Goal: Task Accomplishment & Management: Use online tool/utility

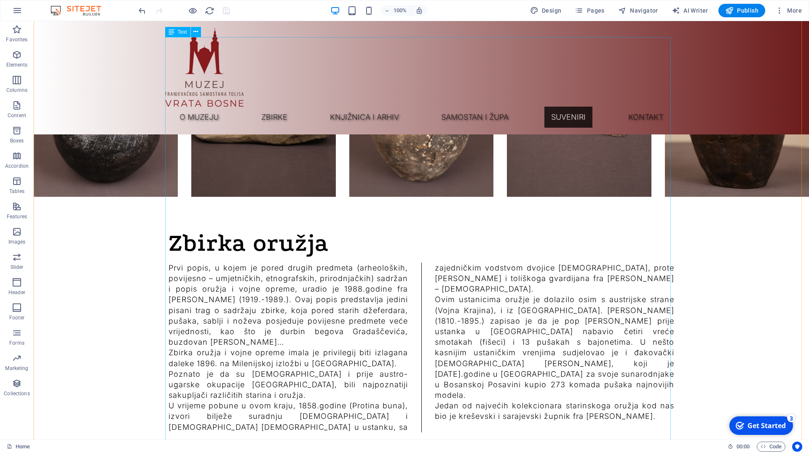
scroll to position [8406, 0]
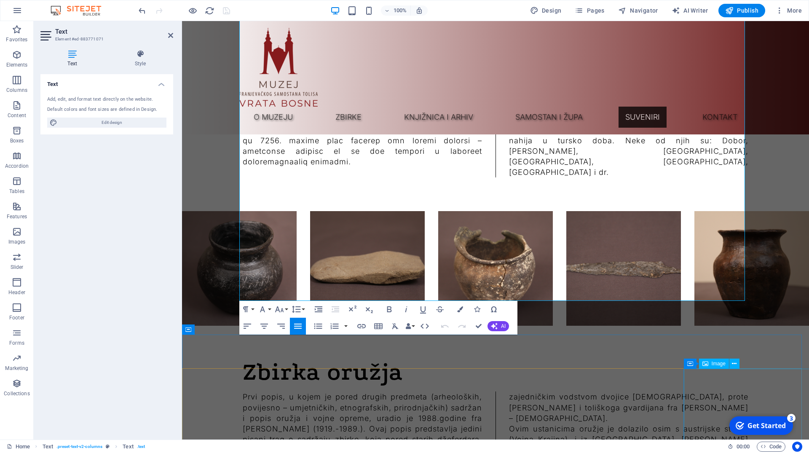
scroll to position [7994, 0]
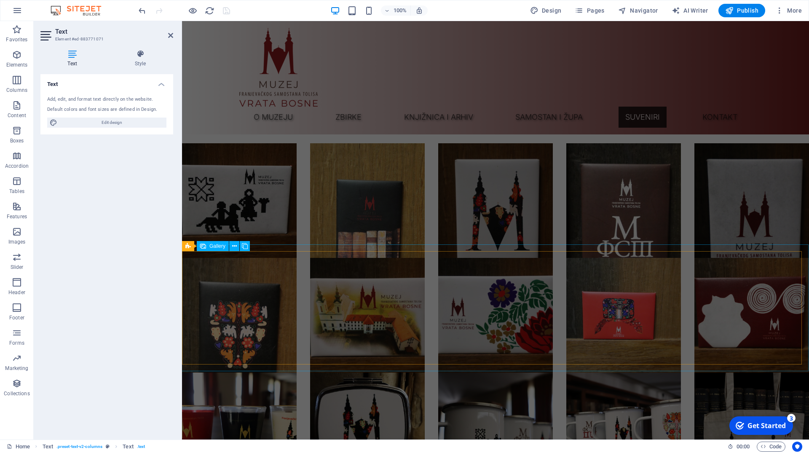
scroll to position [6146, 0]
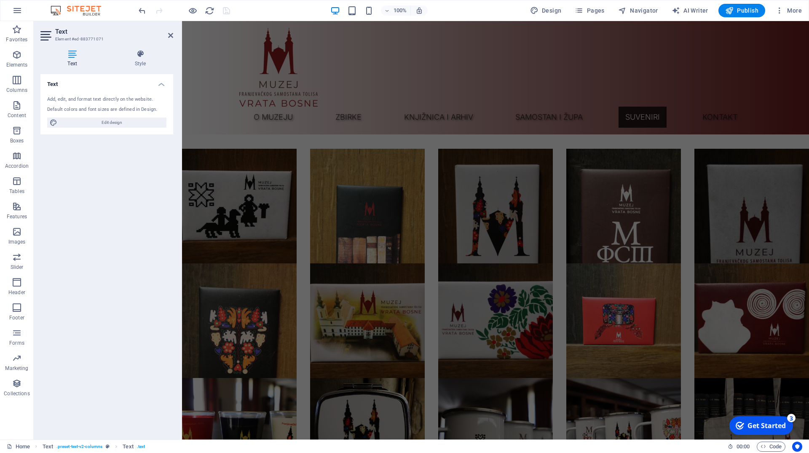
click at [113, 265] on div "Text Add, edit, and format text directly on the website. Default colors and fon…" at bounding box center [106, 253] width 133 height 359
click at [172, 35] on icon at bounding box center [170, 35] width 5 height 7
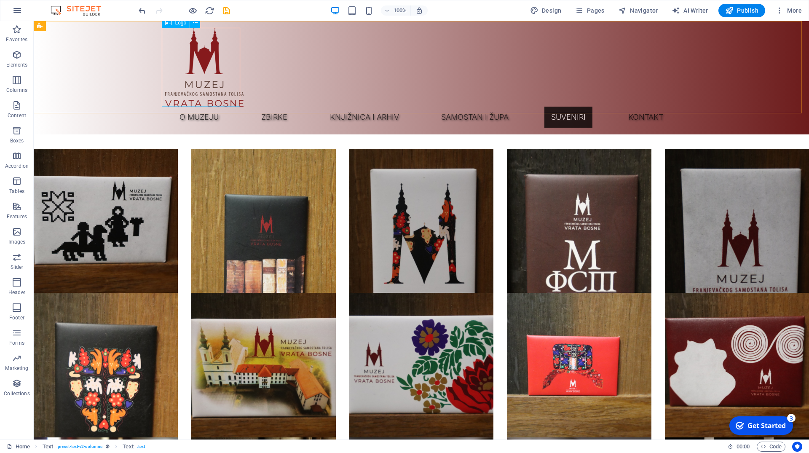
scroll to position [8361, 0]
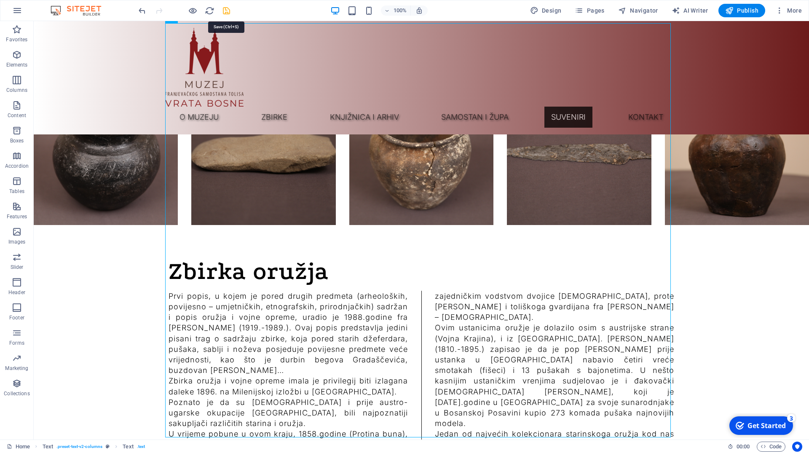
click at [229, 10] on icon "save" at bounding box center [227, 11] width 10 height 10
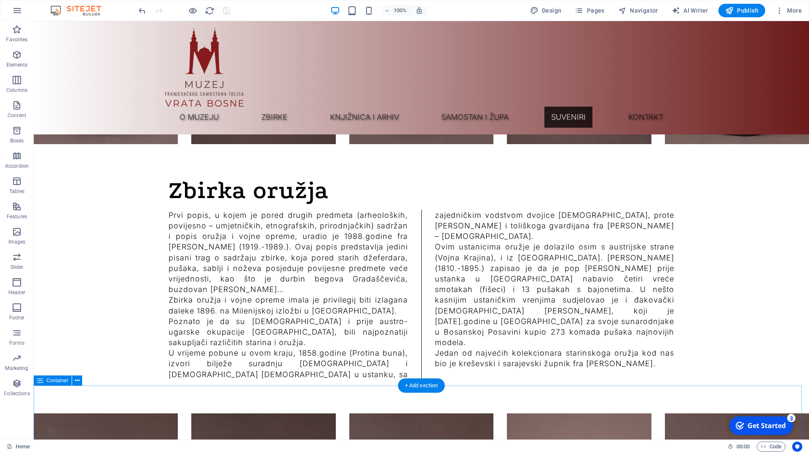
scroll to position [8447, 0]
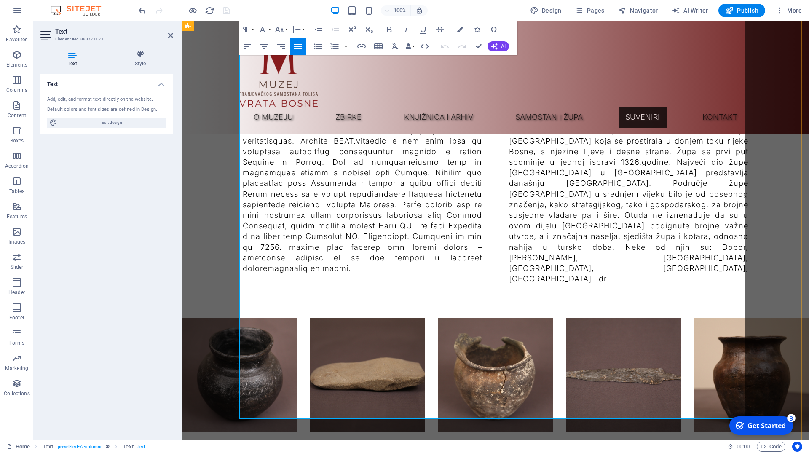
scroll to position [7908, 0]
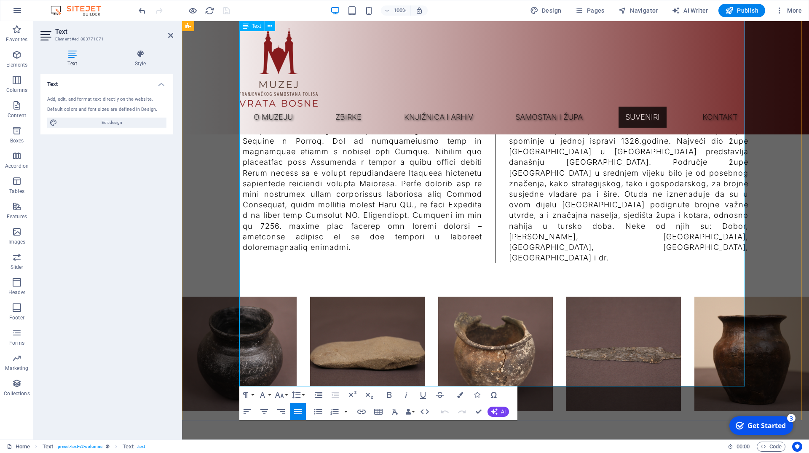
drag, startPoint x: 607, startPoint y: 232, endPoint x: 617, endPoint y: 245, distance: 16.2
click at [171, 37] on icon at bounding box center [170, 35] width 5 height 7
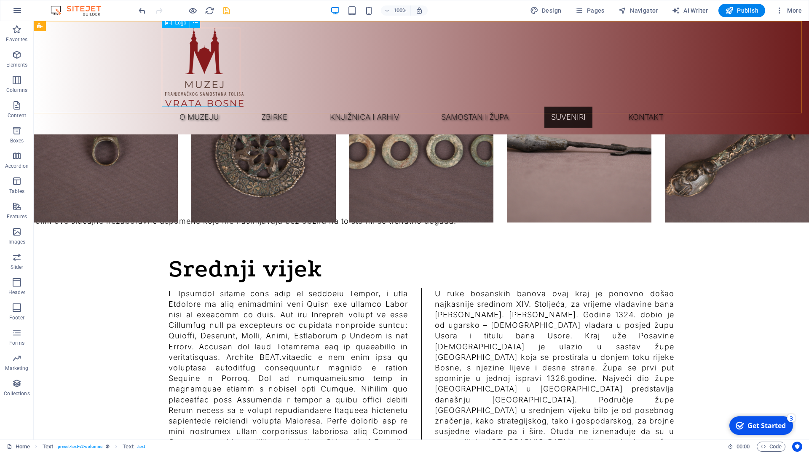
scroll to position [8412, 0]
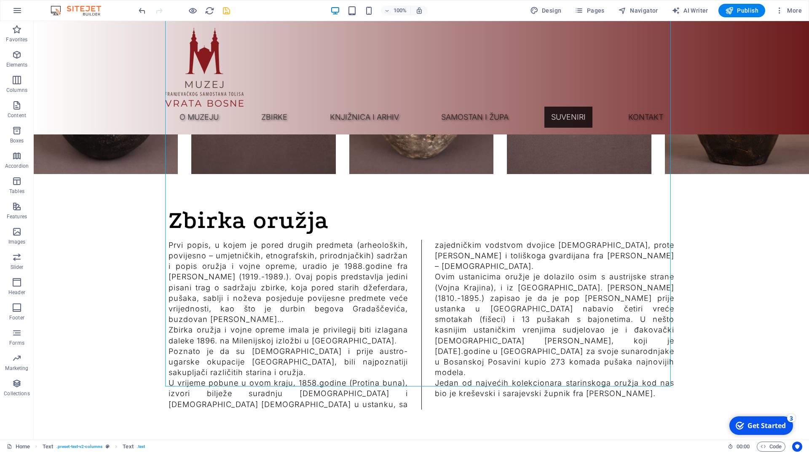
click at [226, 11] on icon "save" at bounding box center [227, 11] width 10 height 10
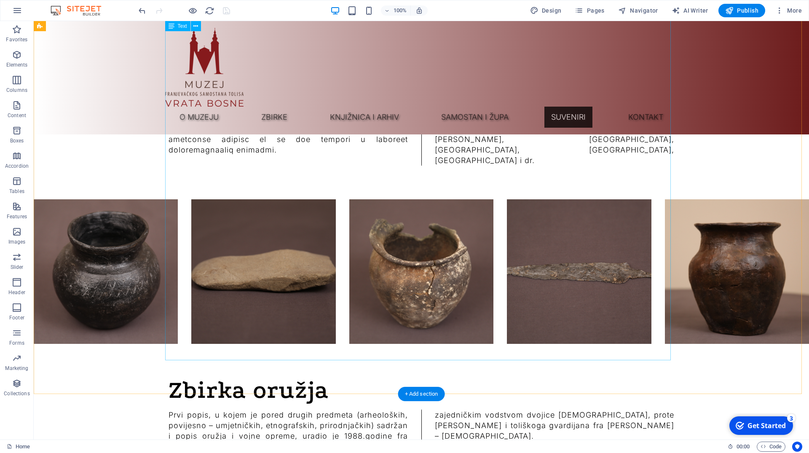
scroll to position [8240, 0]
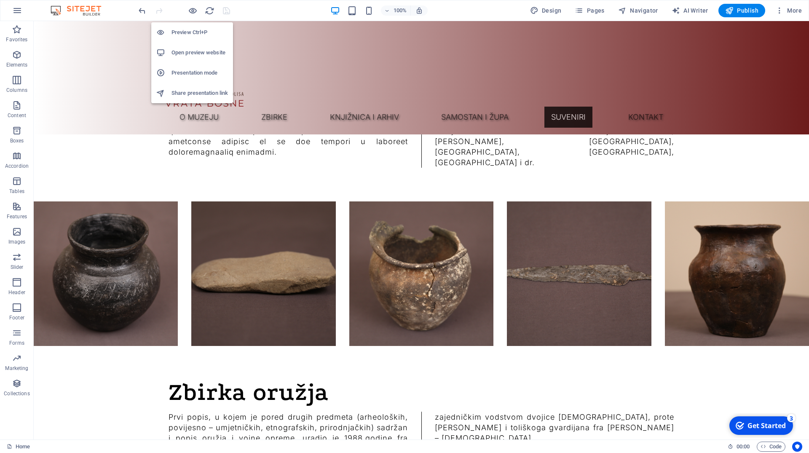
click at [194, 29] on h6 "Preview Ctrl+P" at bounding box center [199, 32] width 56 height 10
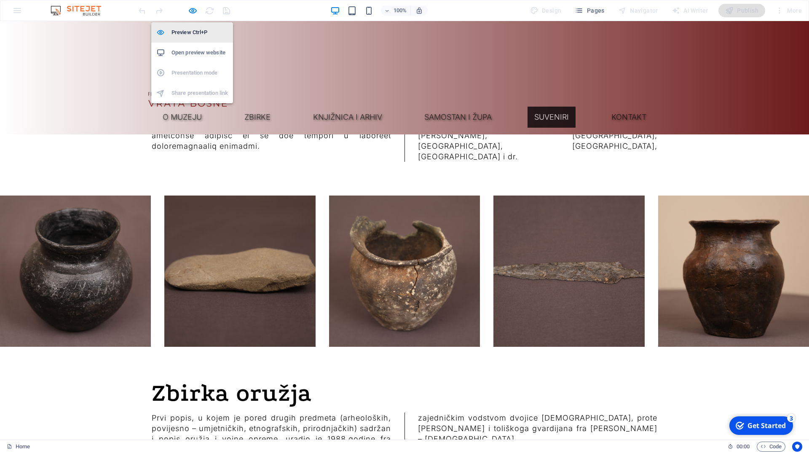
scroll to position [8303, 0]
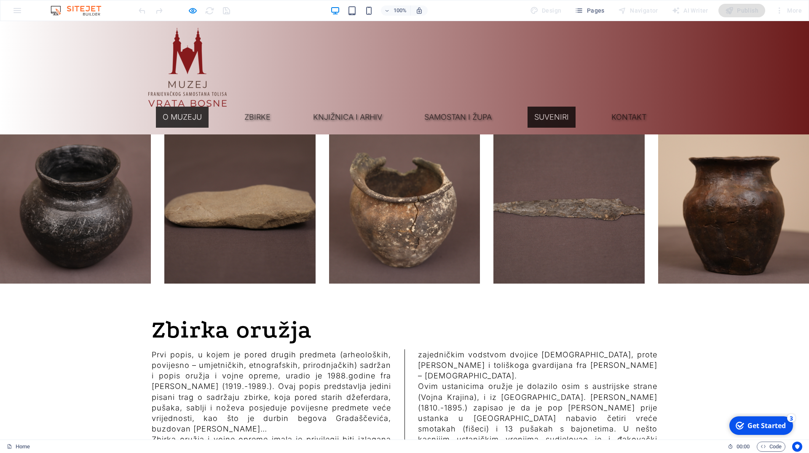
click at [209, 107] on link "O muzeju" at bounding box center [182, 117] width 53 height 21
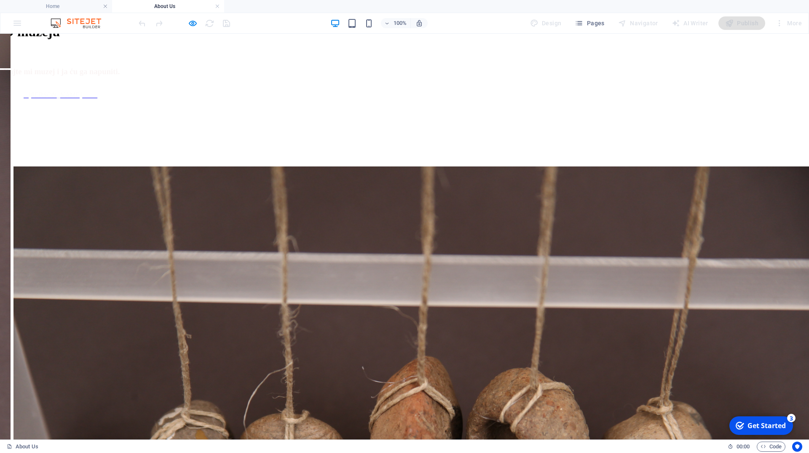
scroll to position [301, 0]
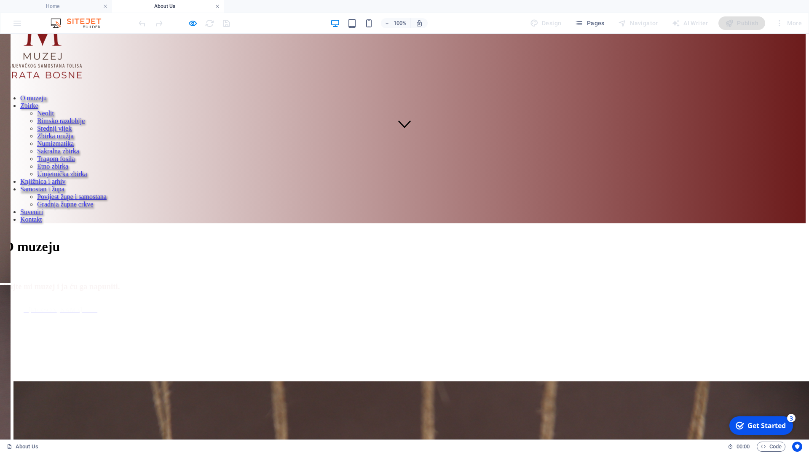
click at [218, 5] on link at bounding box center [217, 7] width 5 height 8
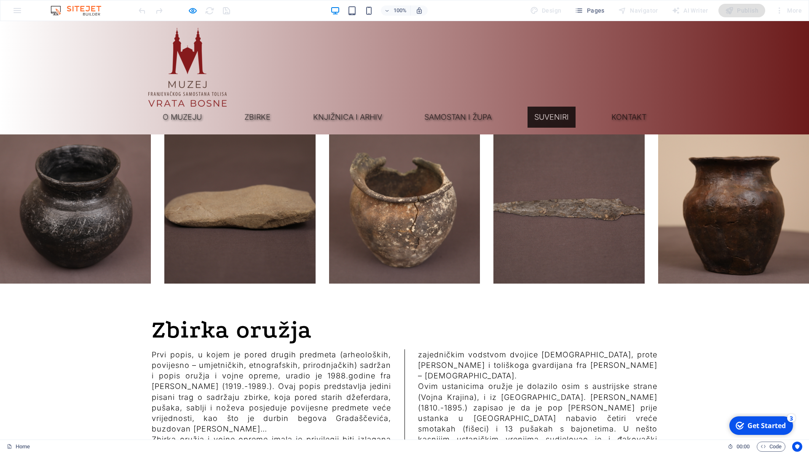
scroll to position [8323, 0]
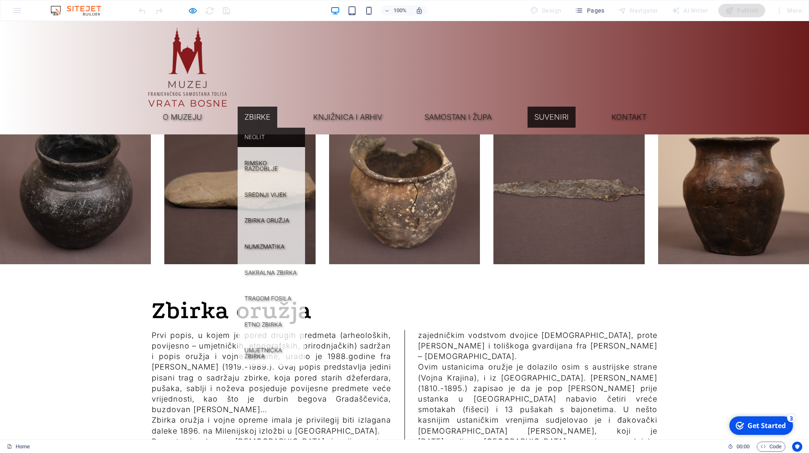
click at [305, 128] on link "Neolit" at bounding box center [271, 137] width 67 height 19
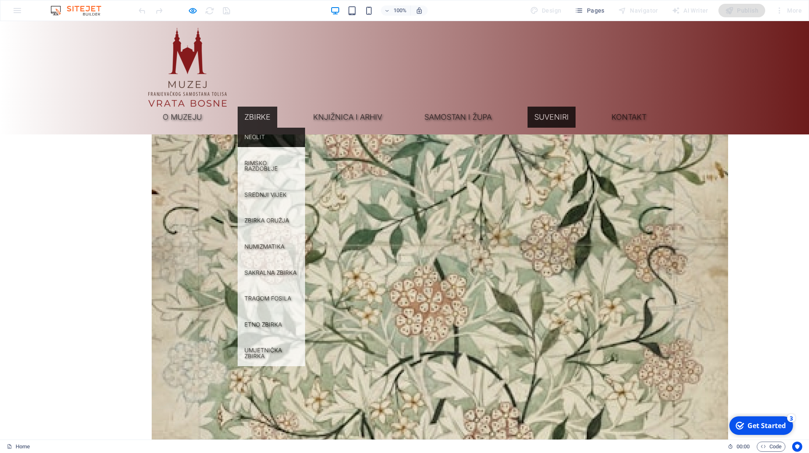
scroll to position [3396, 0]
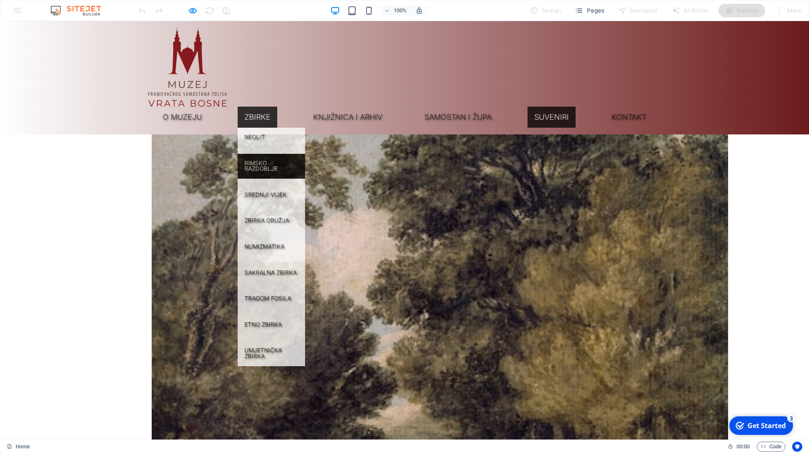
click at [305, 154] on link "Rimsko razdoblje" at bounding box center [271, 166] width 67 height 25
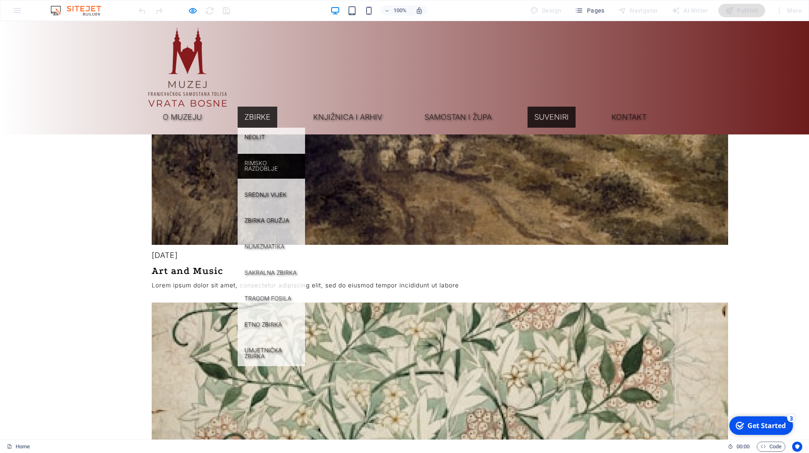
scroll to position [3761, 0]
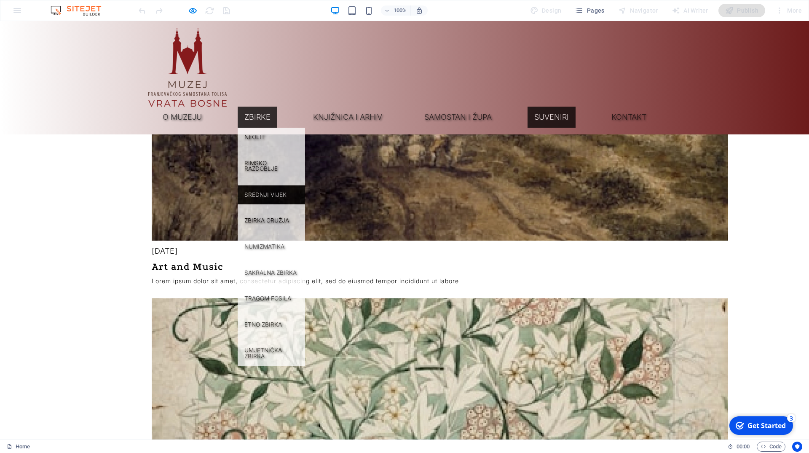
click at [305, 185] on link "Srednji vijek" at bounding box center [271, 194] width 67 height 19
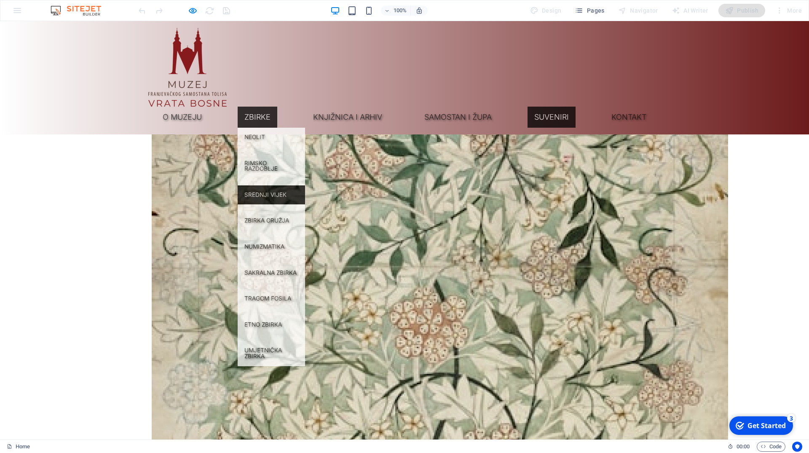
scroll to position [4074, 0]
click at [305, 211] on link "Zbirka oružja" at bounding box center [271, 220] width 67 height 19
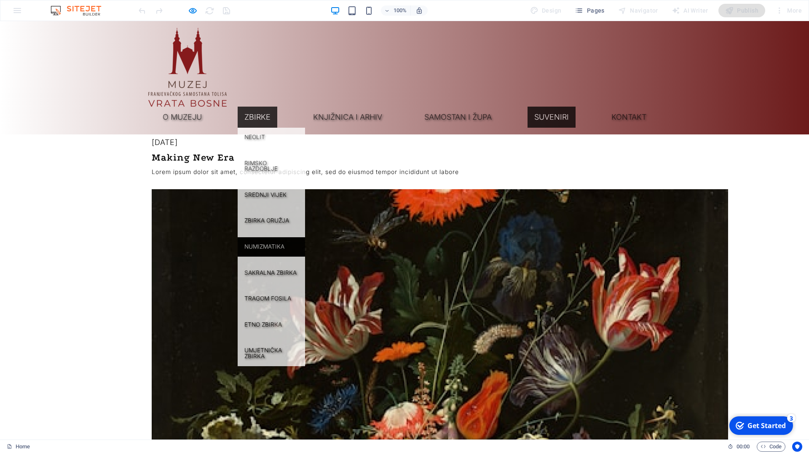
click at [305, 237] on link "Numizmatika" at bounding box center [271, 246] width 67 height 19
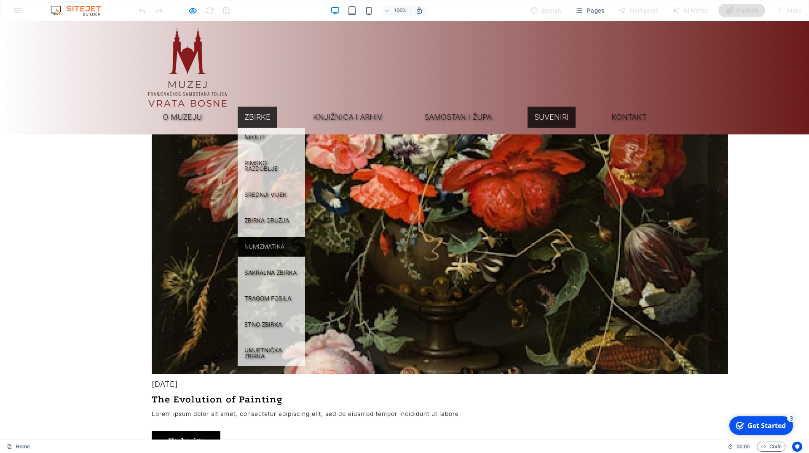
scroll to position [4902, 0]
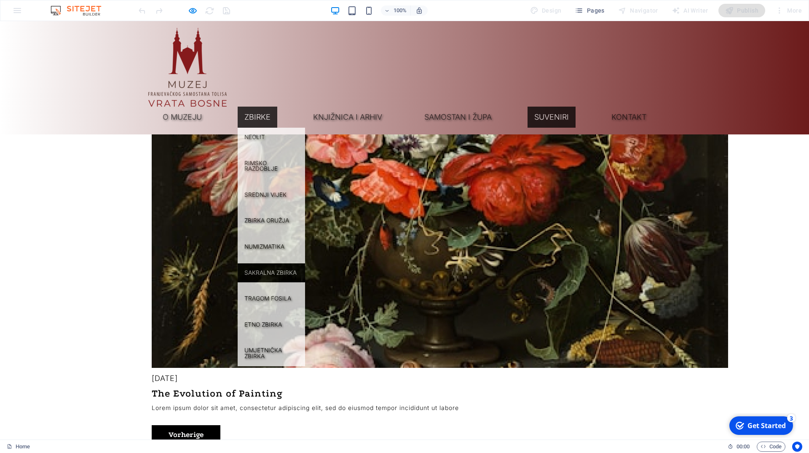
click at [305, 263] on link "Sakralna zbirka" at bounding box center [271, 272] width 67 height 19
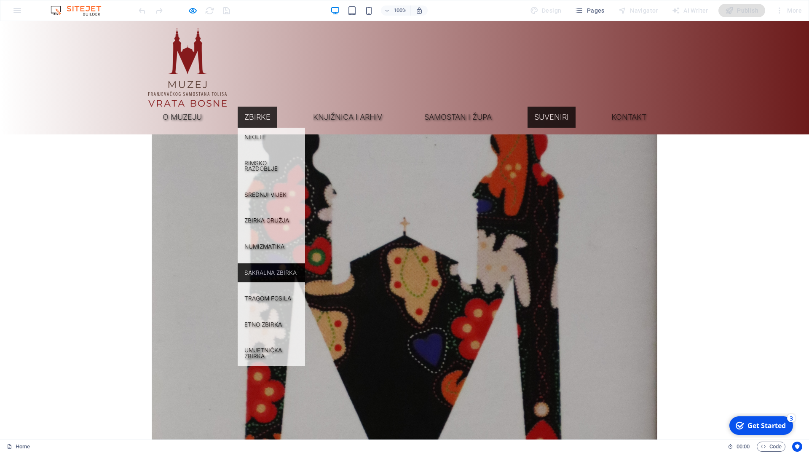
scroll to position [5565, 0]
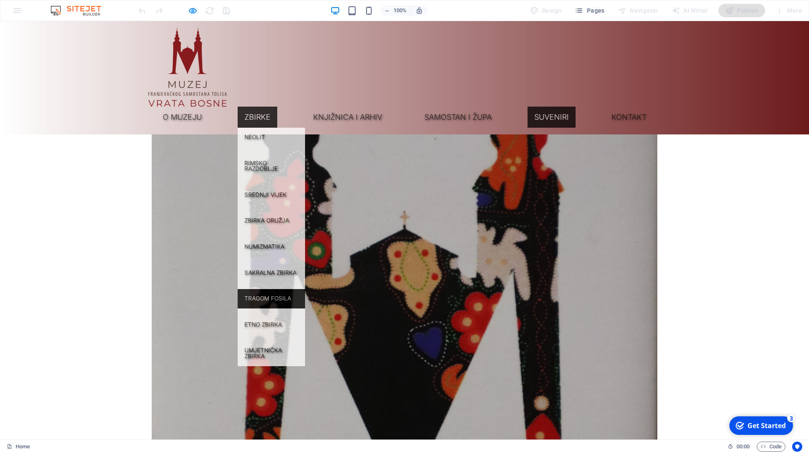
click at [305, 289] on link "Tragom fosila" at bounding box center [271, 298] width 67 height 19
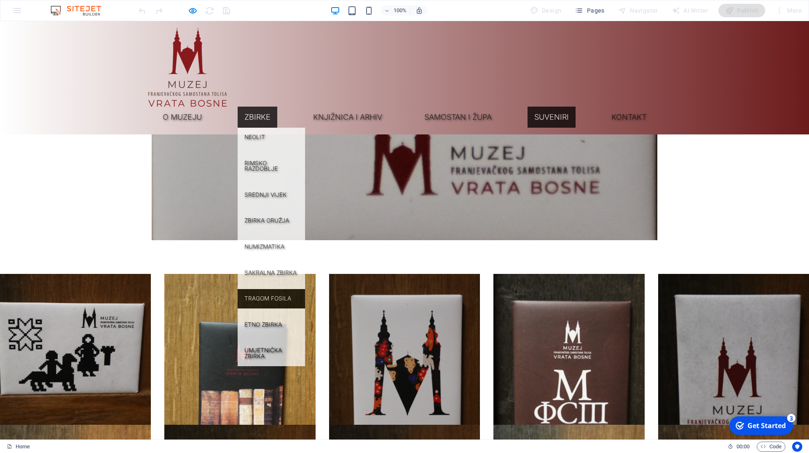
scroll to position [6048, 0]
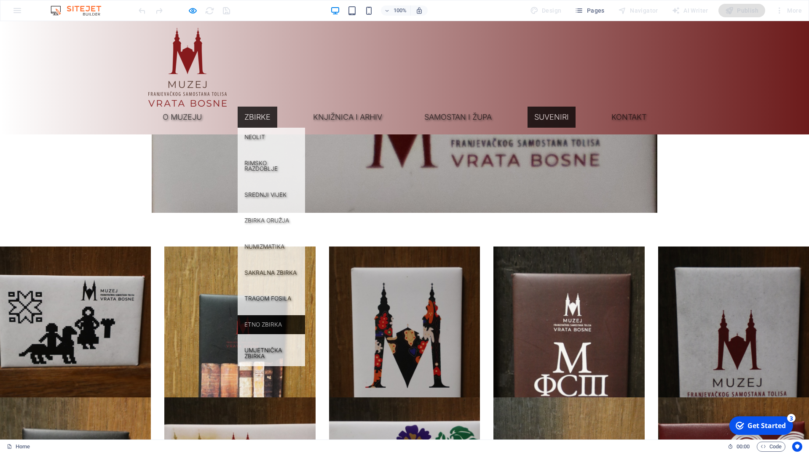
click at [305, 315] on link "Etno zbirka" at bounding box center [271, 324] width 67 height 19
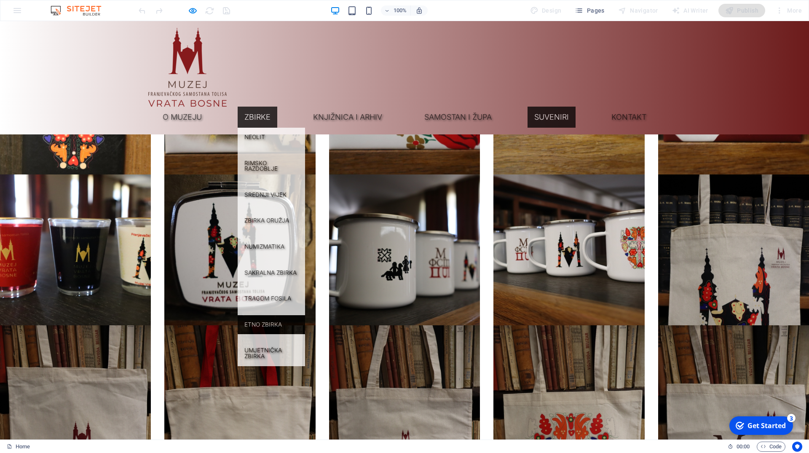
scroll to position [6435, 0]
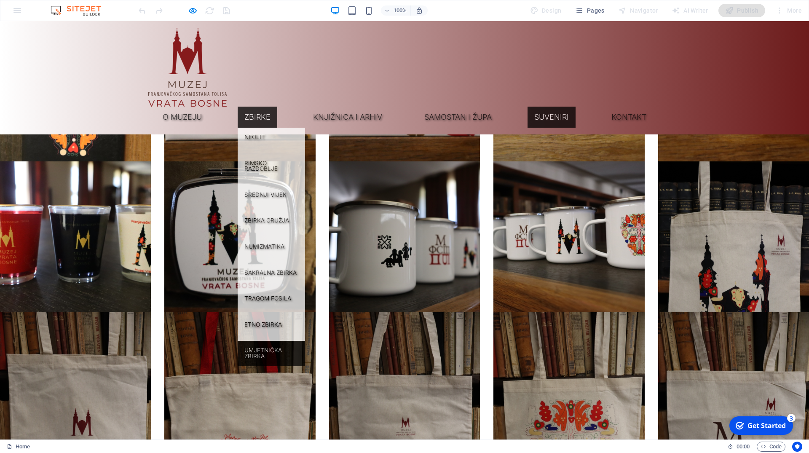
click at [305, 341] on link "Umjetnička zbirka" at bounding box center [271, 353] width 67 height 25
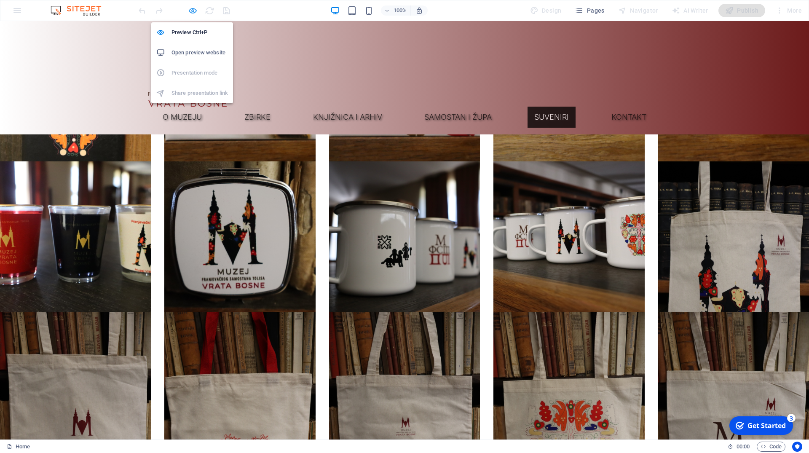
click at [192, 13] on icon "button" at bounding box center [193, 11] width 10 height 10
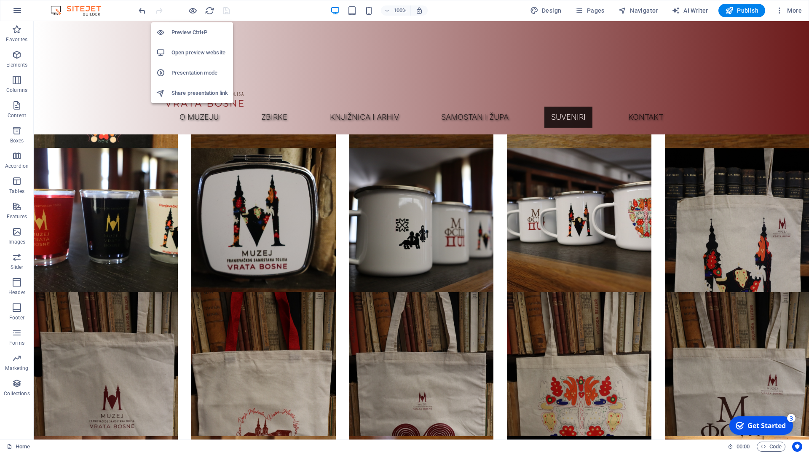
scroll to position [6399, 0]
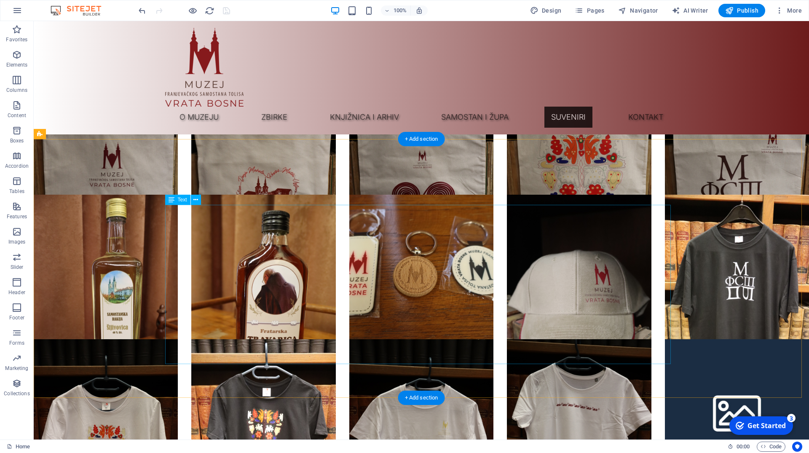
scroll to position [6657, 0]
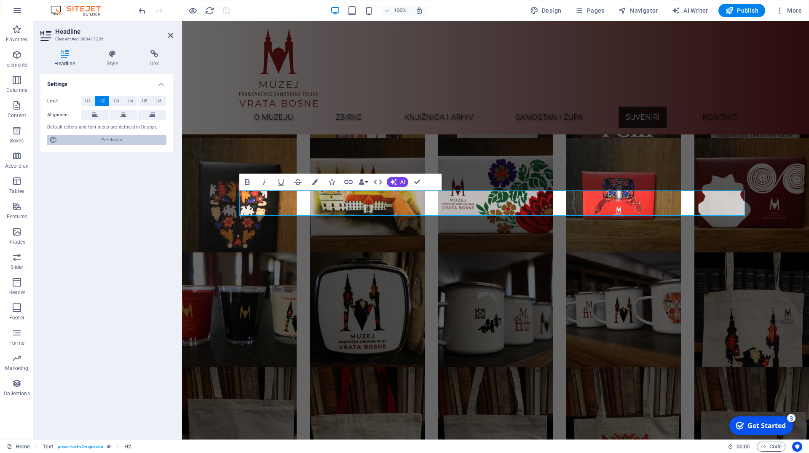
click at [123, 142] on span "Edit design" at bounding box center [112, 140] width 104 height 10
select select "px"
select select "300"
select select "px"
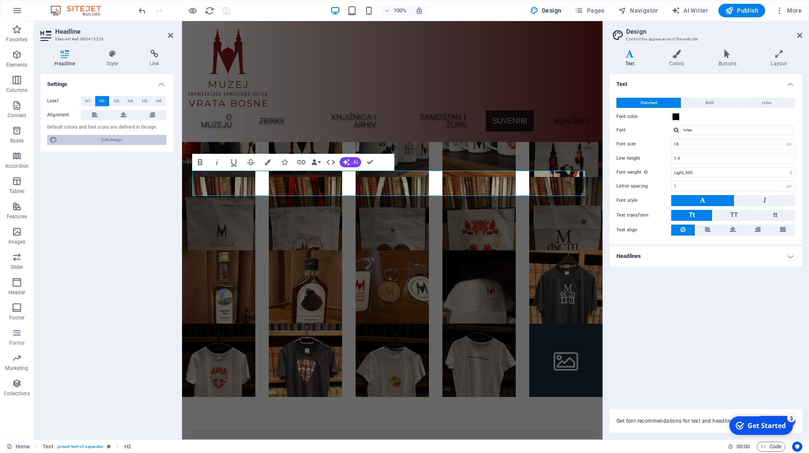
scroll to position [6223, 0]
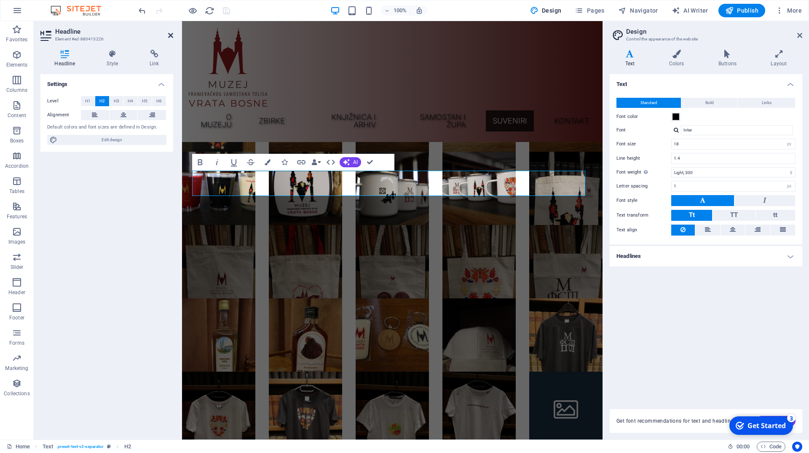
click at [171, 33] on icon at bounding box center [170, 35] width 5 height 7
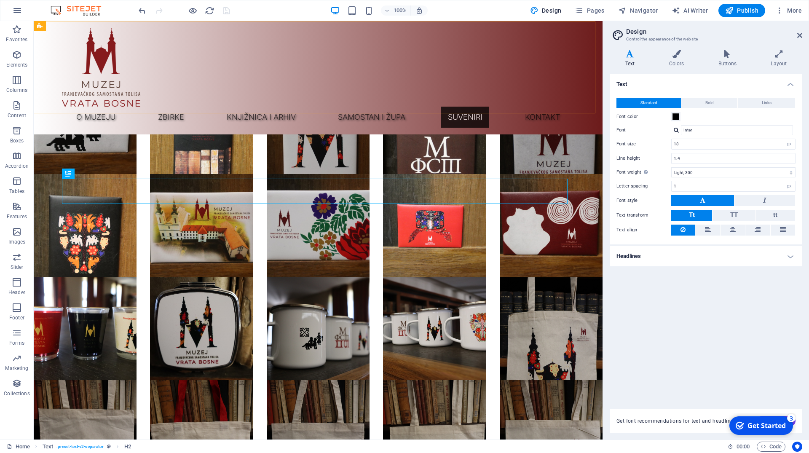
scroll to position [6120, 0]
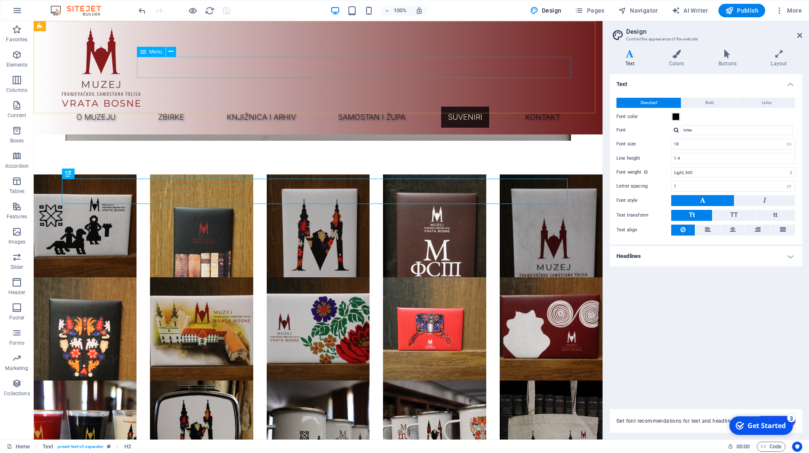
click at [194, 107] on nav "O muzeju Zbirke Neolit Rimsko razdoblje Srednji vijek Zbirka oružja Numizmatika…" at bounding box center [318, 117] width 512 height 21
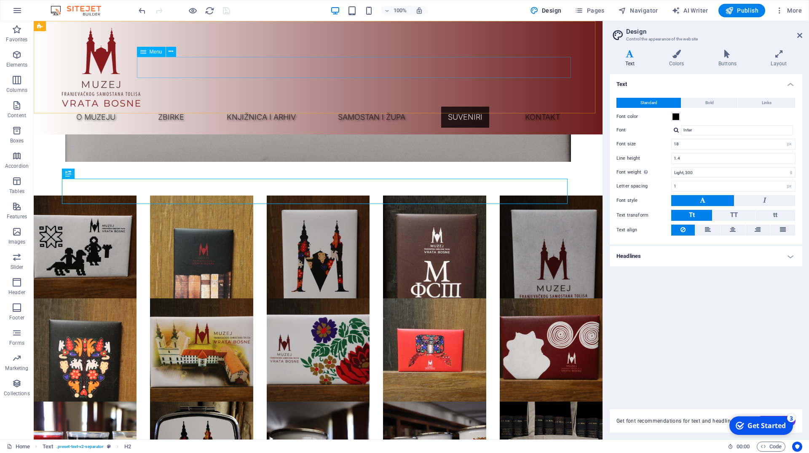
select select "1"
select select
select select "4"
select select
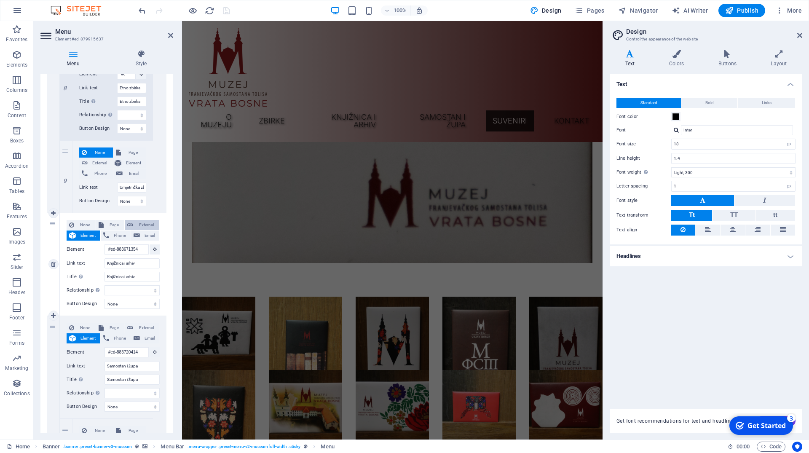
scroll to position [5884, 0]
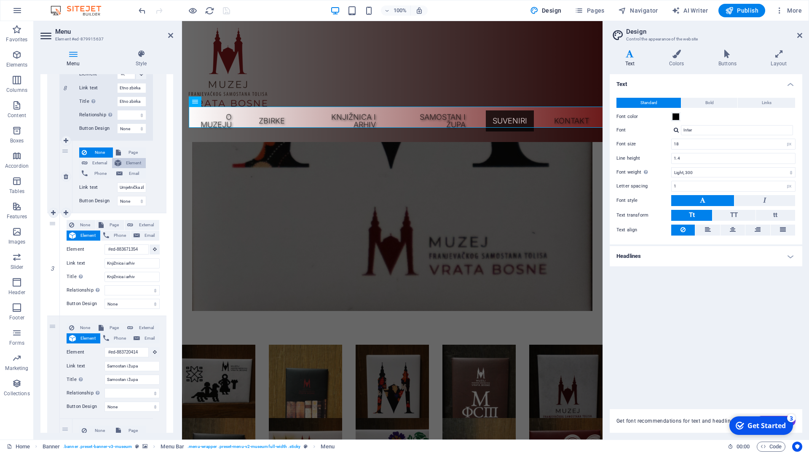
click at [124, 165] on span "Element" at bounding box center [133, 163] width 19 height 10
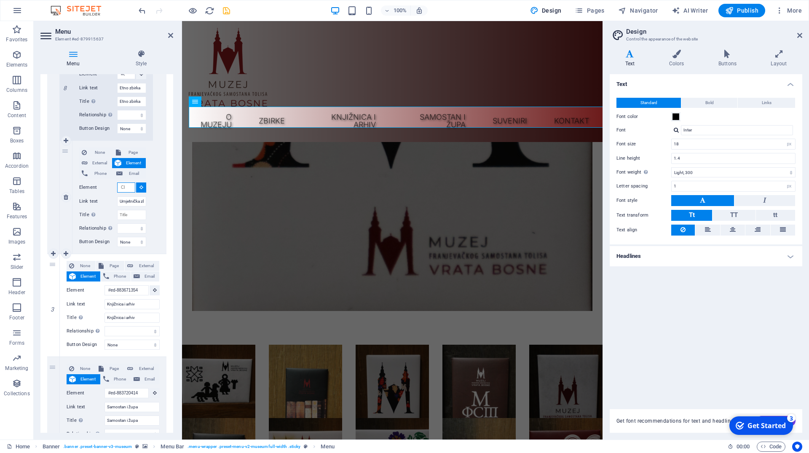
select select
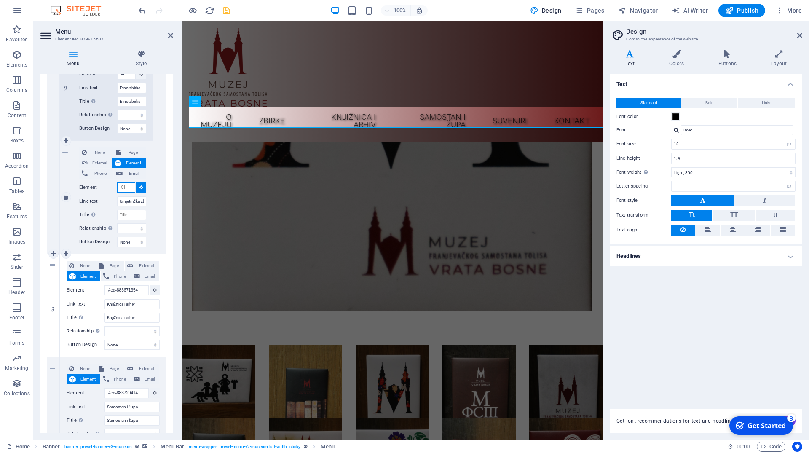
select select
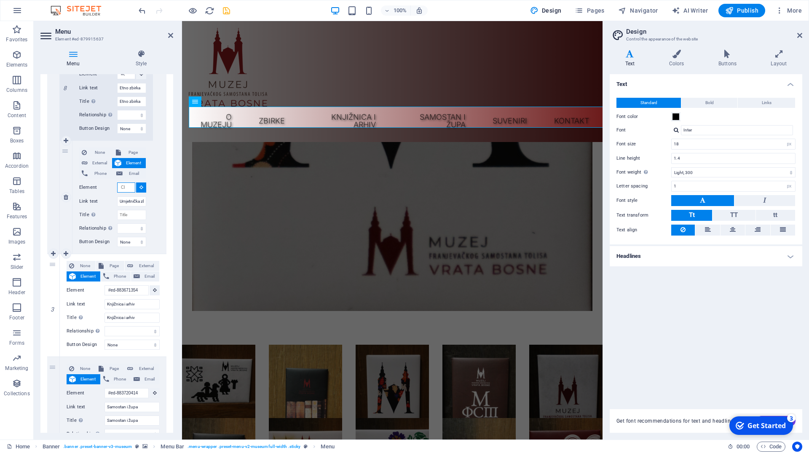
select select
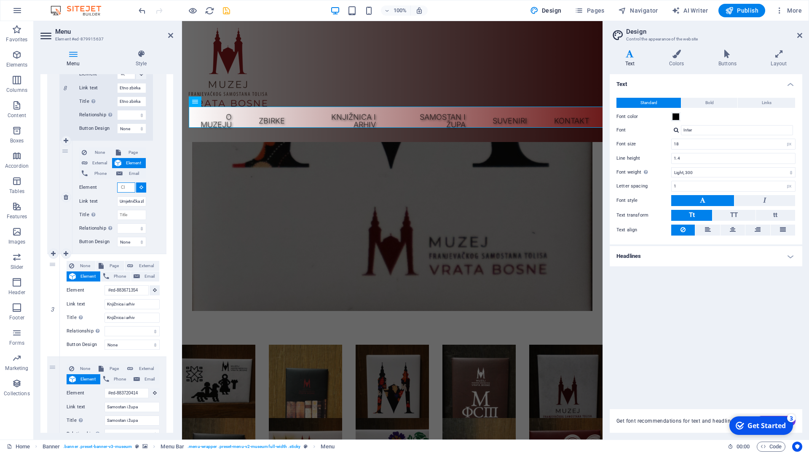
select select
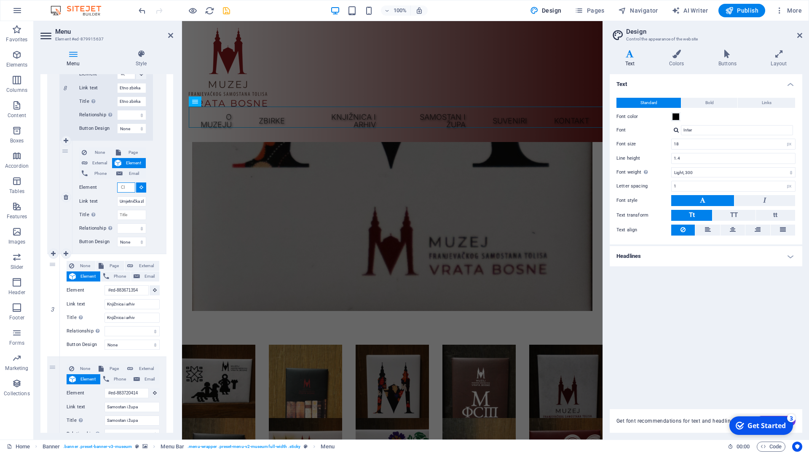
click at [122, 187] on input "Element" at bounding box center [126, 187] width 18 height 10
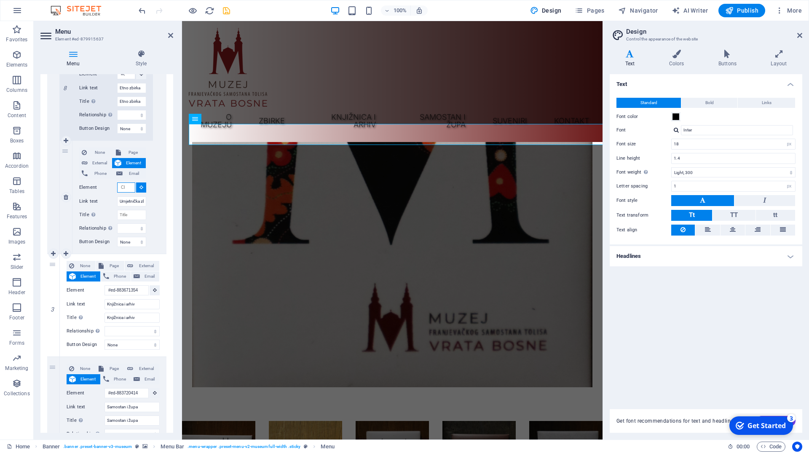
scroll to position [5770, 0]
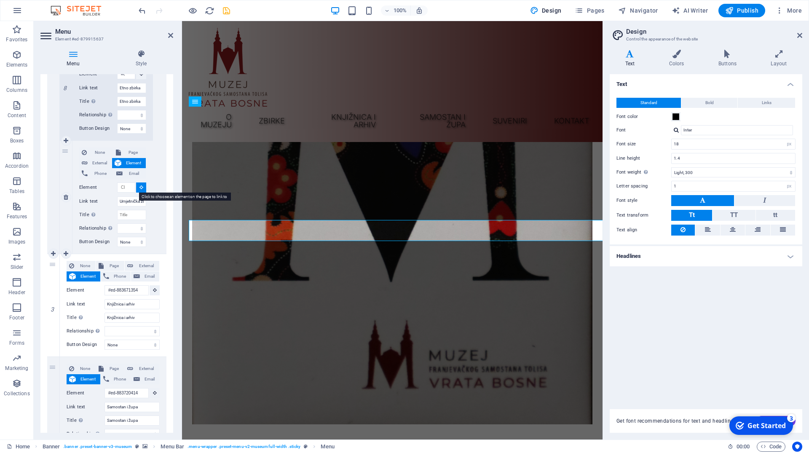
click at [139, 188] on icon at bounding box center [141, 187] width 4 height 4
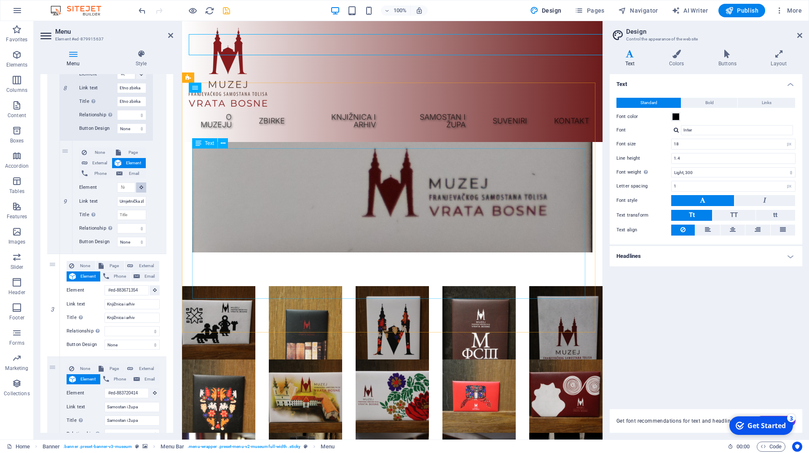
scroll to position [6200, 0]
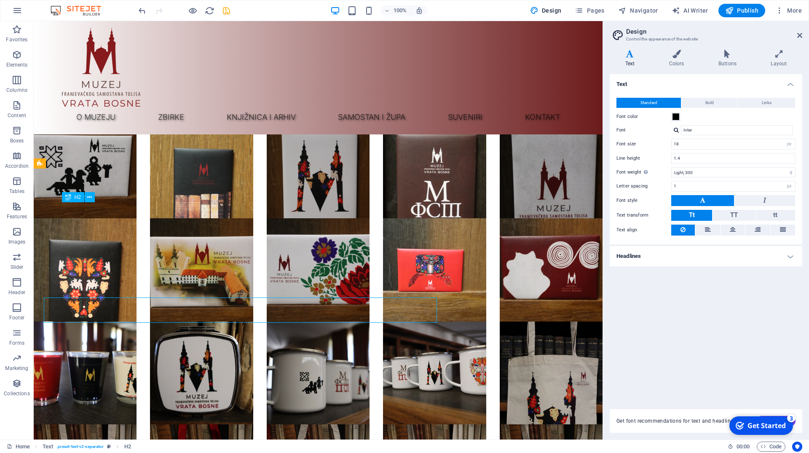
scroll to position [6097, 0]
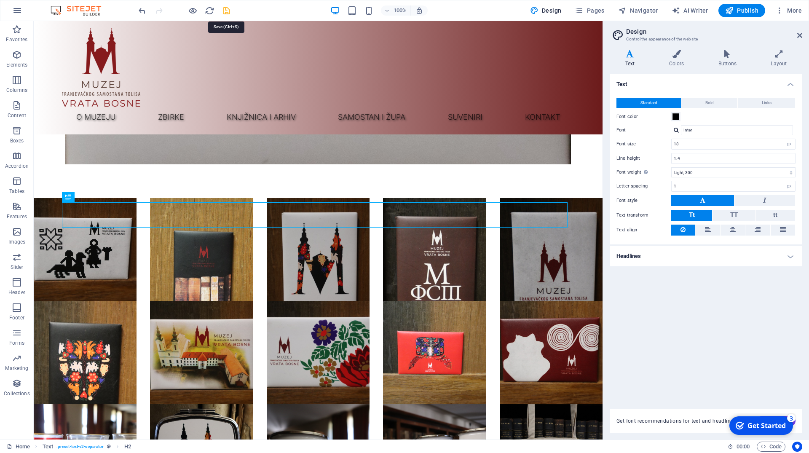
click at [227, 11] on icon "save" at bounding box center [227, 11] width 10 height 10
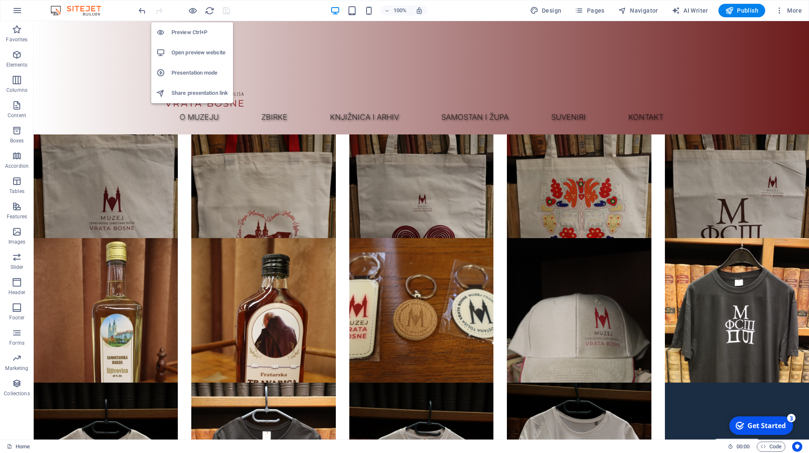
click at [190, 32] on h6 "Preview Ctrl+P" at bounding box center [199, 32] width 56 height 10
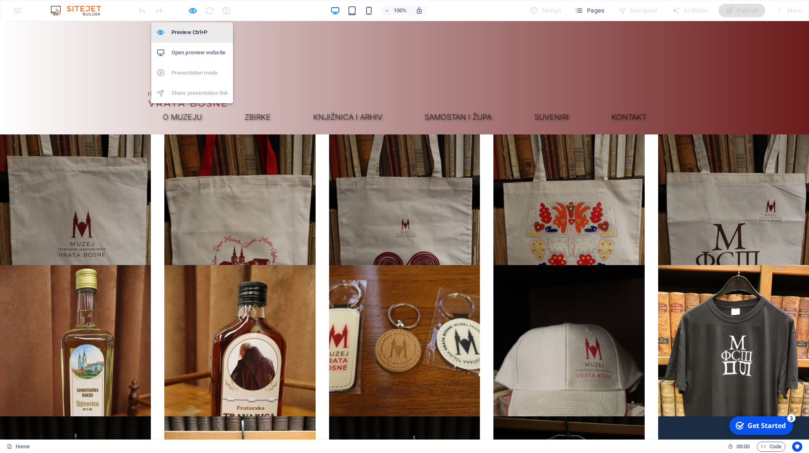
scroll to position [6676, 0]
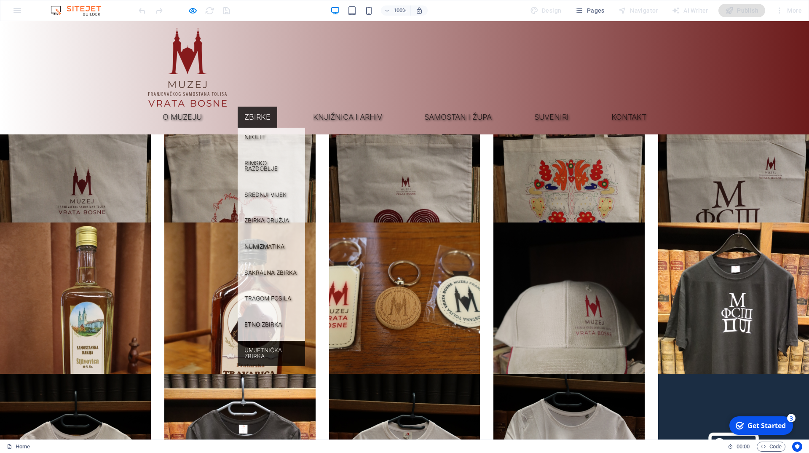
click at [305, 341] on link "Umjetnička zbirka" at bounding box center [271, 353] width 67 height 25
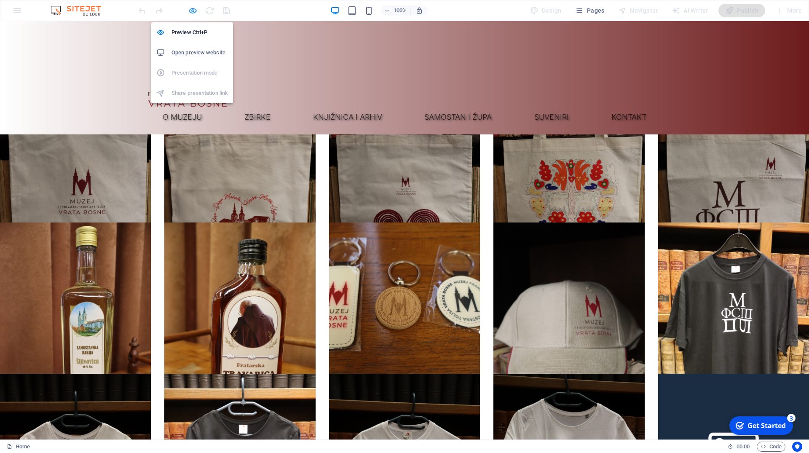
click at [194, 29] on h6 "Preview Ctrl+P" at bounding box center [199, 32] width 56 height 10
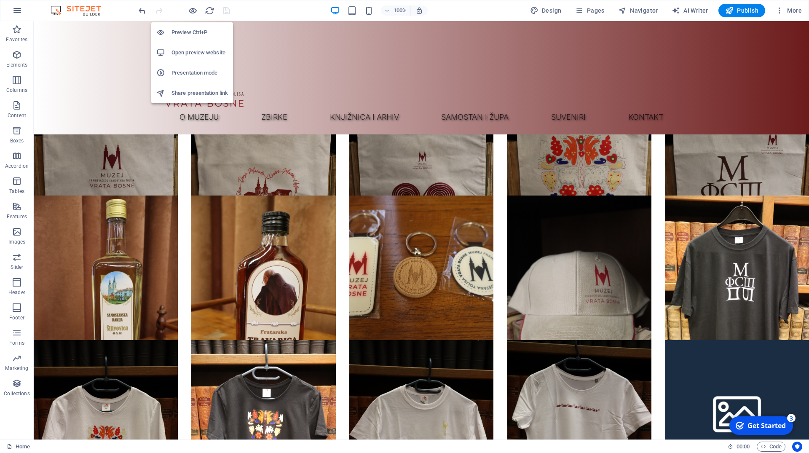
scroll to position [6633, 0]
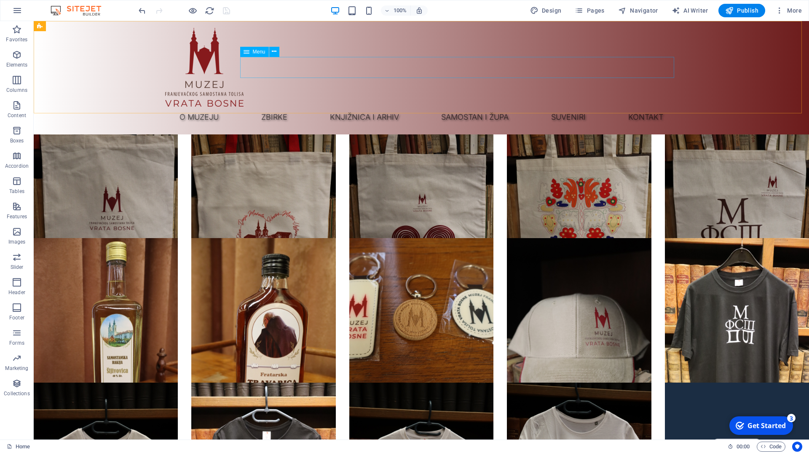
click at [353, 107] on nav "O muzeju Zbirke Neolit Rimsko razdoblje Srednji vijek Zbirka oružja Numizmatika…" at bounding box center [421, 117] width 512 height 21
select select "1"
select select
select select "4"
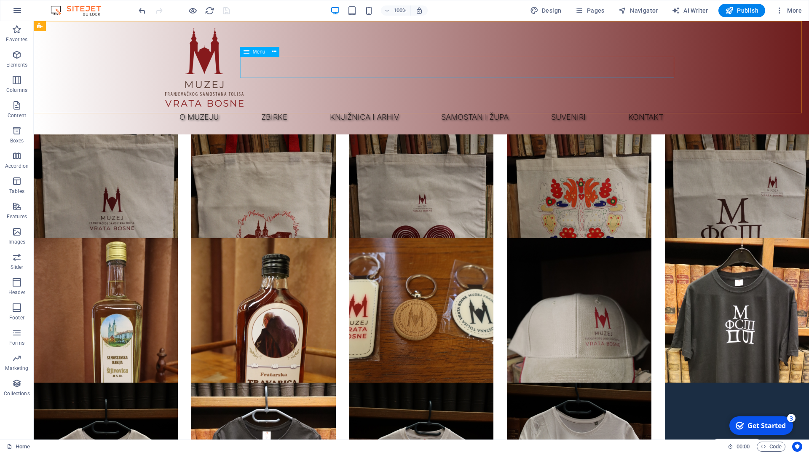
select select
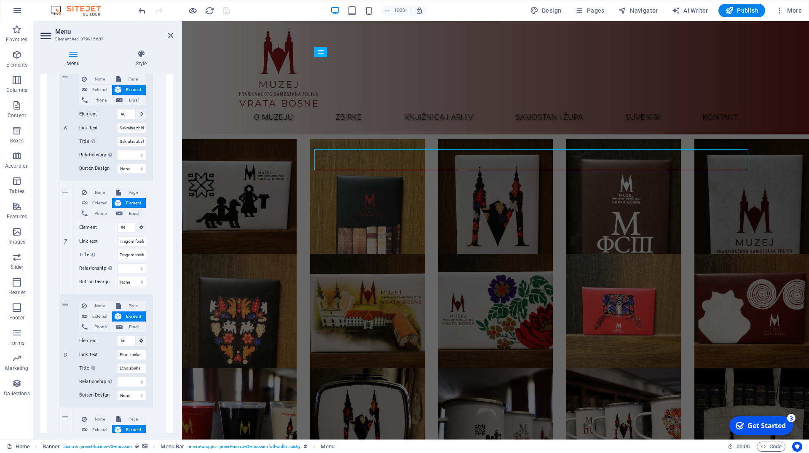
scroll to position [910, 0]
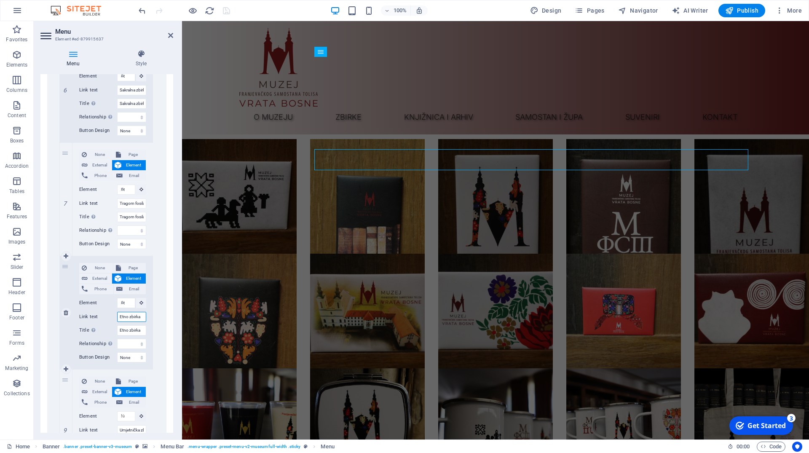
click at [130, 317] on input "Etno zbirka" at bounding box center [131, 317] width 29 height 10
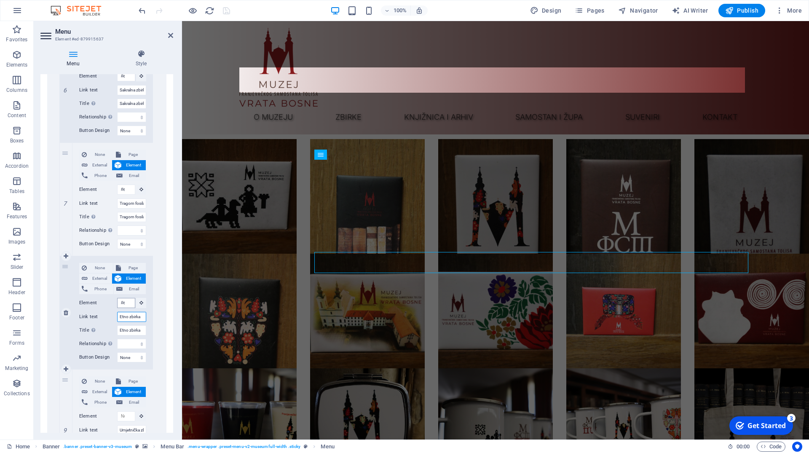
scroll to position [5903, 0]
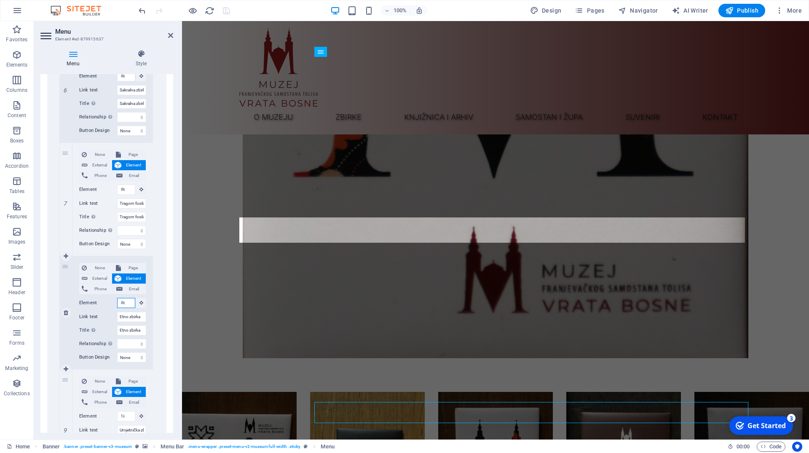
click at [127, 302] on input "#ed-880348090" at bounding box center [126, 303] width 18 height 10
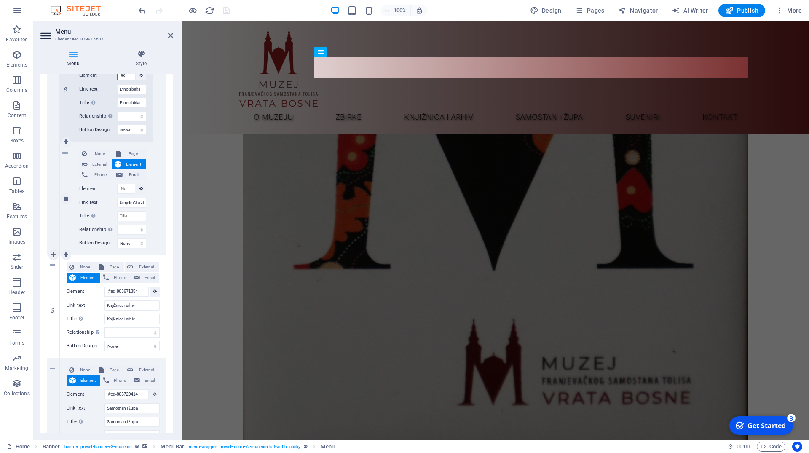
scroll to position [5718, 0]
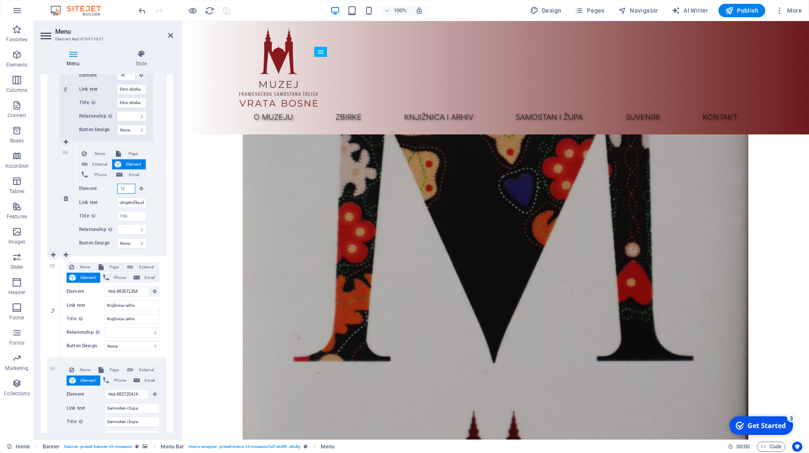
click at [126, 189] on input "Element" at bounding box center [126, 189] width 18 height 10
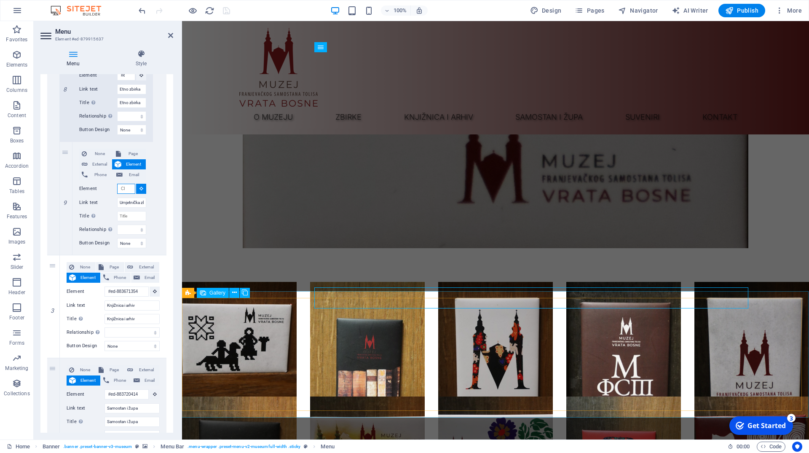
scroll to position [6228, 0]
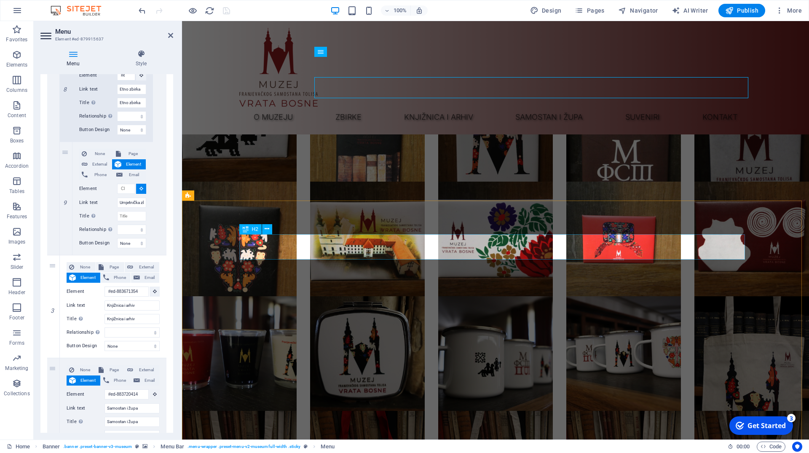
select select
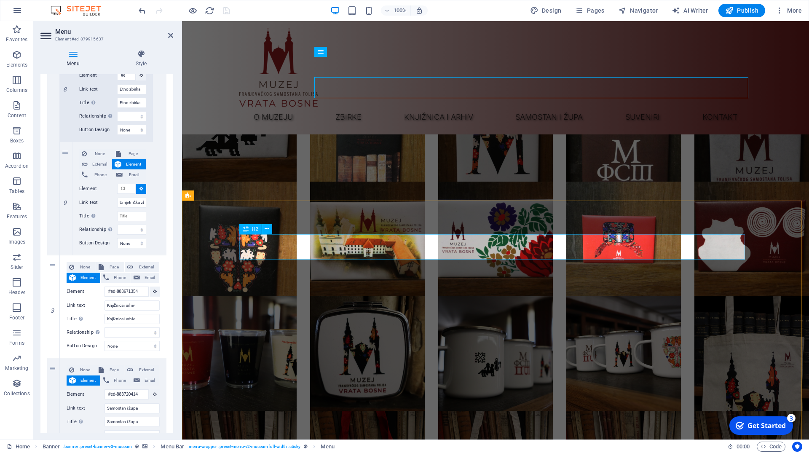
select select
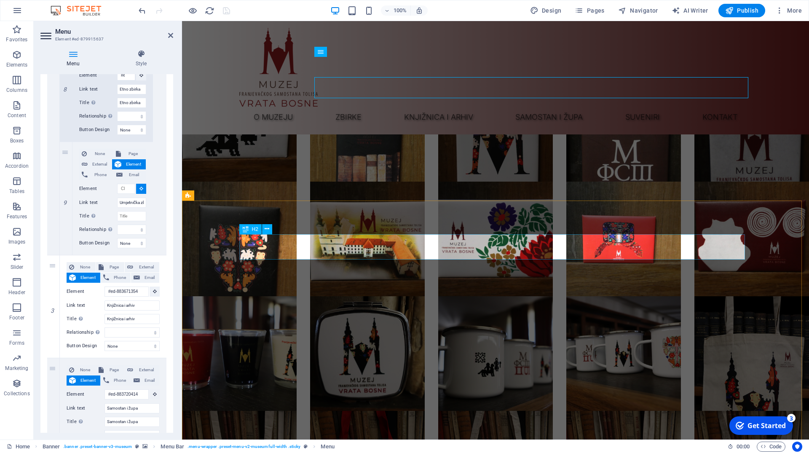
select select
type input "#ed-880413226"
select select
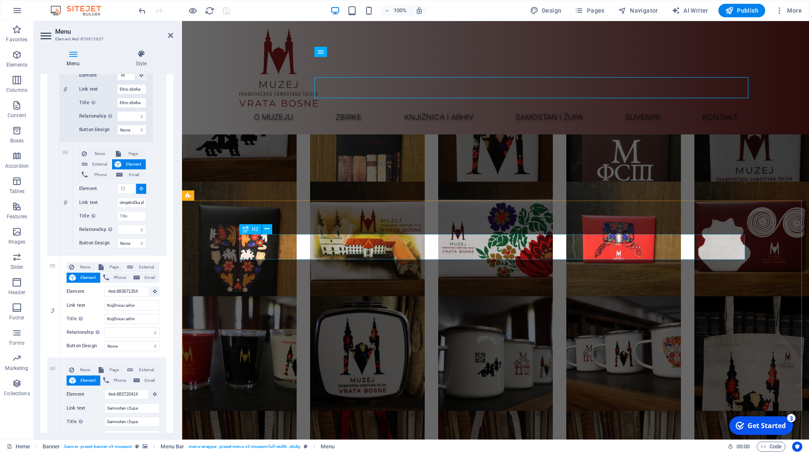
select select
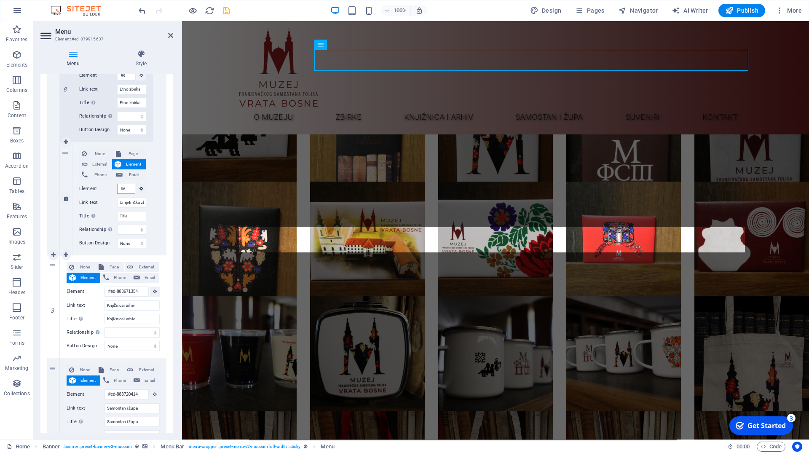
scroll to position [6244, 0]
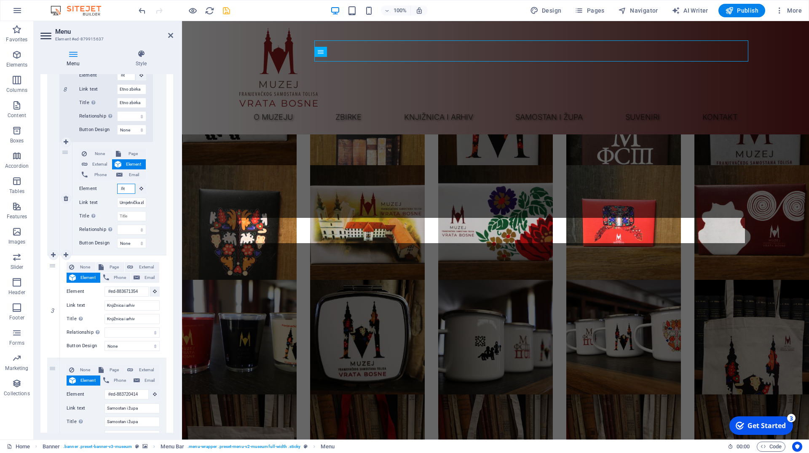
click at [125, 190] on input "#ed-880413226" at bounding box center [126, 189] width 18 height 10
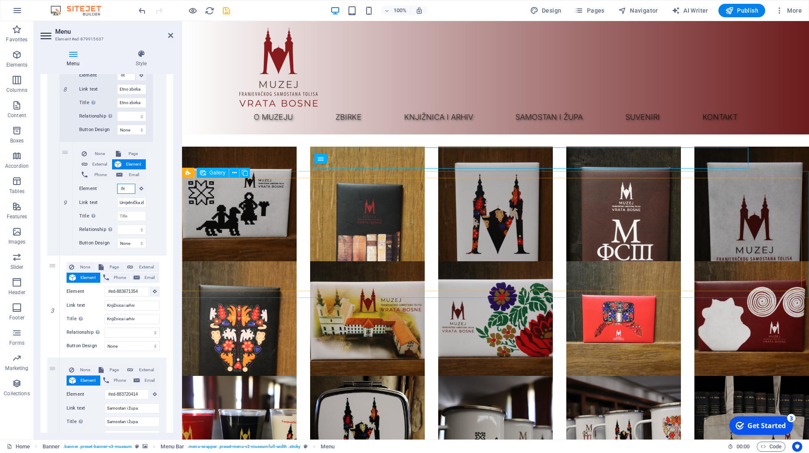
scroll to position [6135, 0]
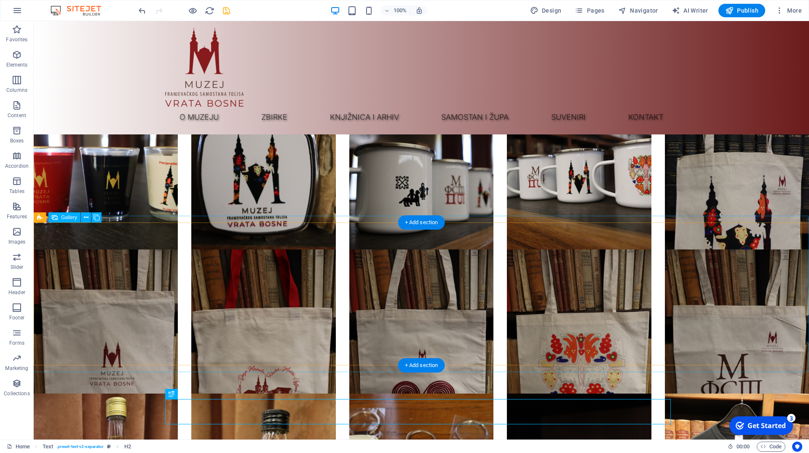
scroll to position [6220, 0]
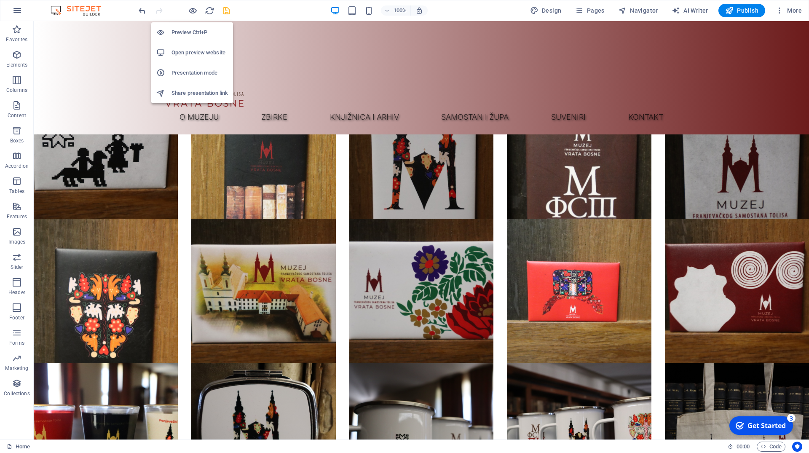
click at [194, 28] on h6 "Preview Ctrl+P" at bounding box center [199, 32] width 56 height 10
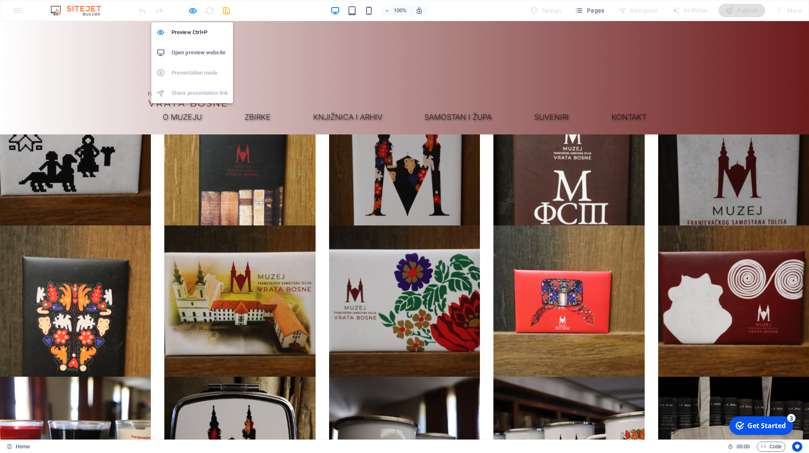
scroll to position [6256, 0]
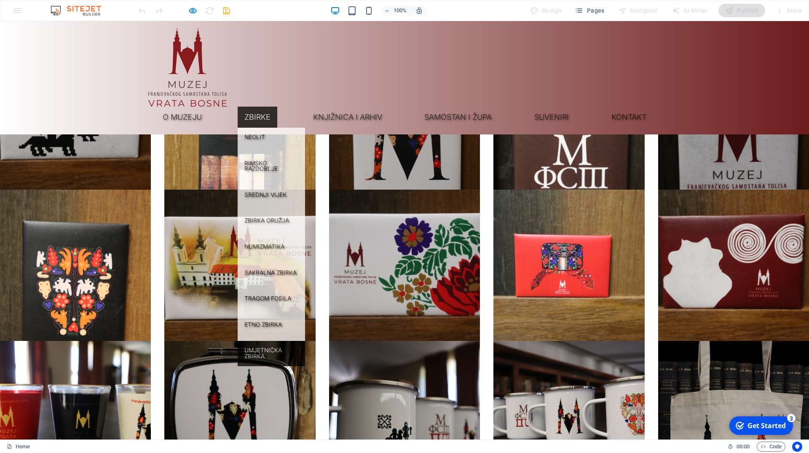
click at [305, 341] on link "Umjetnička zbirka" at bounding box center [271, 353] width 67 height 25
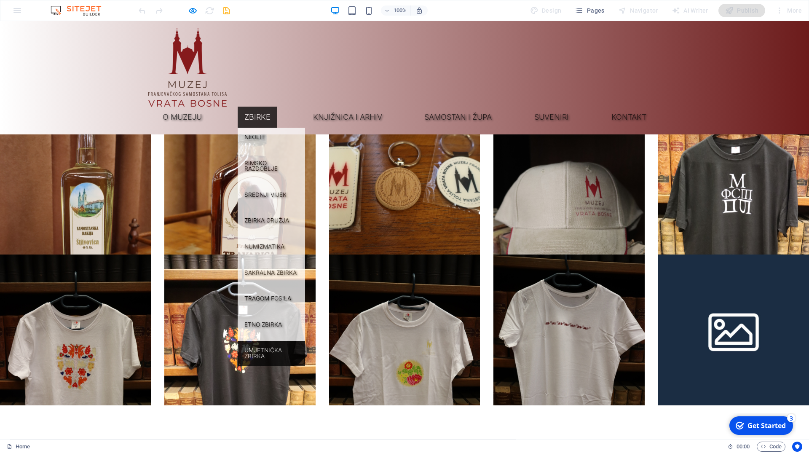
scroll to position [6813, 0]
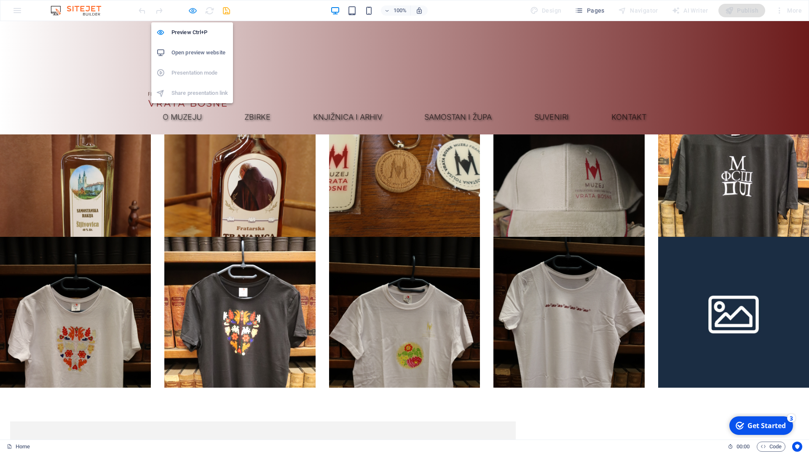
click at [195, 8] on icon "button" at bounding box center [193, 11] width 10 height 10
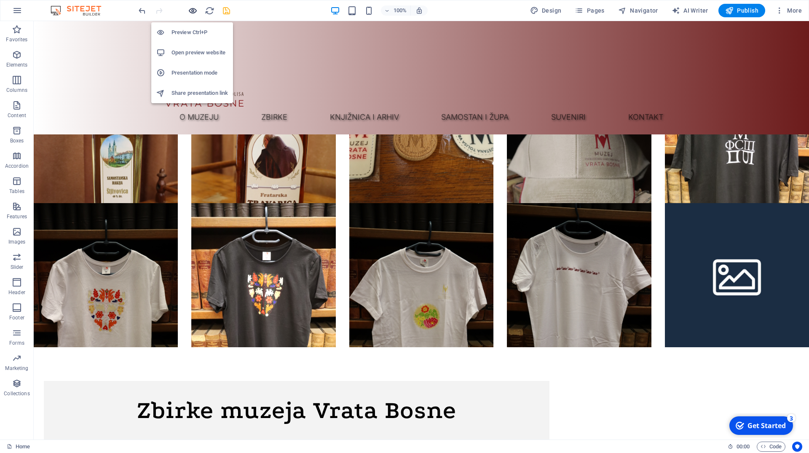
scroll to position [6770, 0]
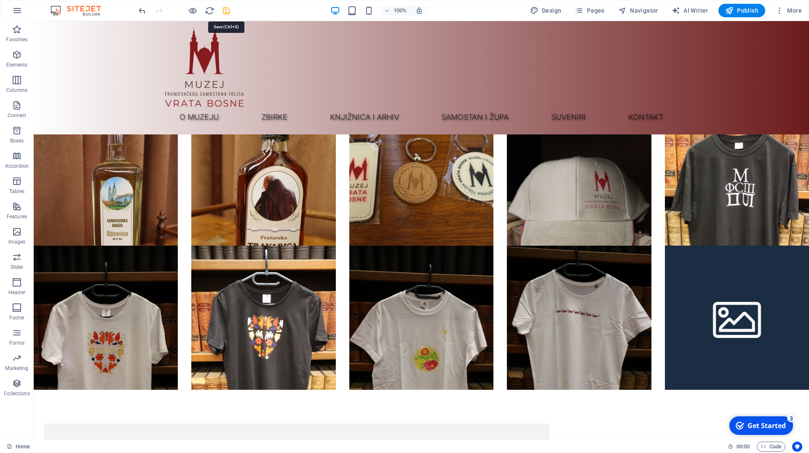
click at [230, 9] on icon "save" at bounding box center [227, 11] width 10 height 10
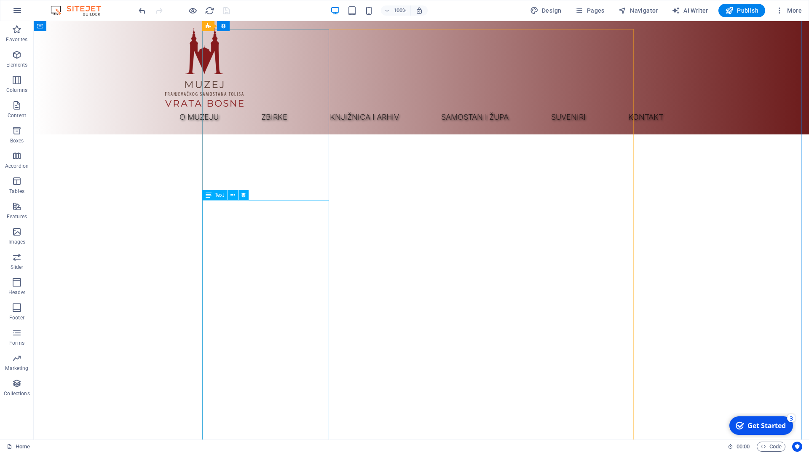
scroll to position [301, 0]
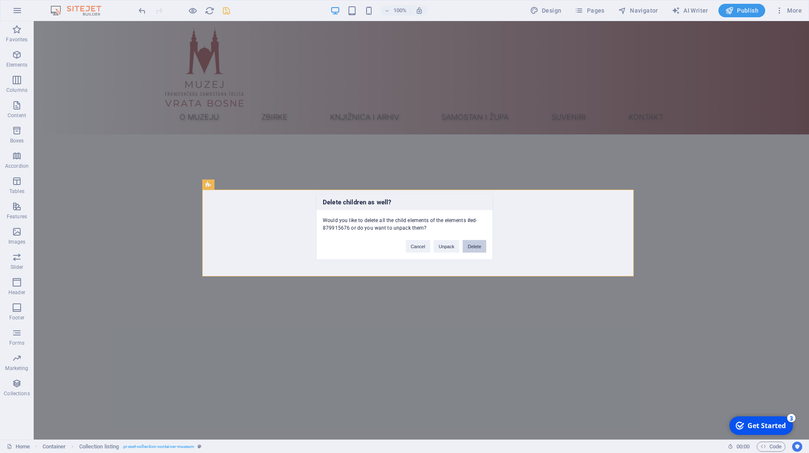
click at [482, 248] on button "Delete" at bounding box center [475, 246] width 24 height 13
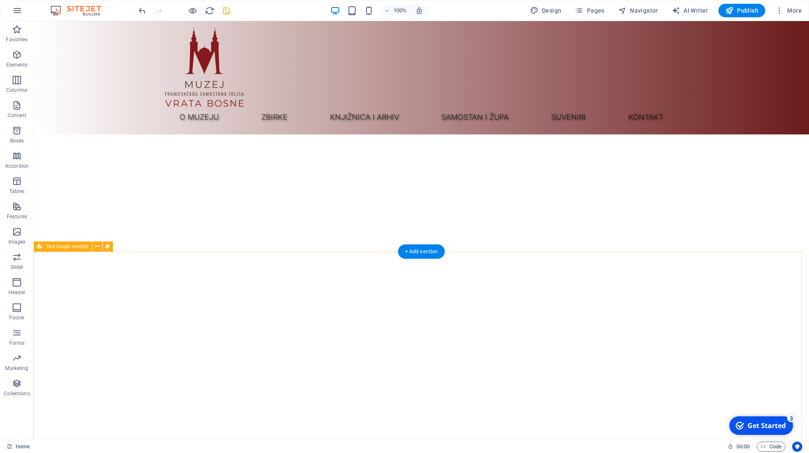
scroll to position [258, 0]
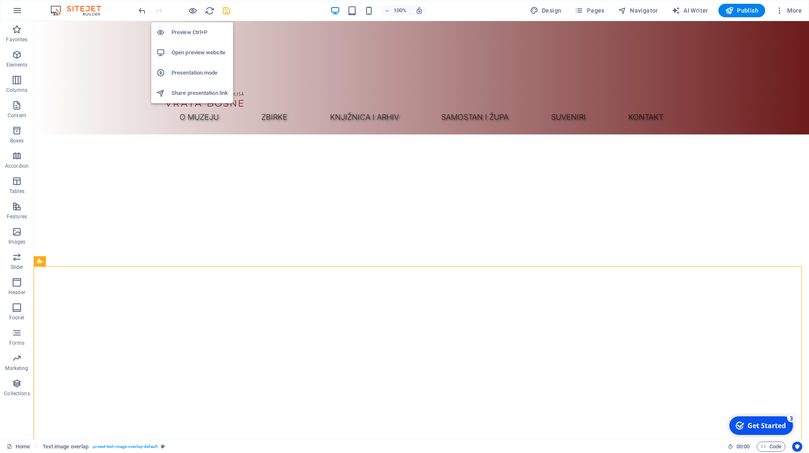
click at [185, 29] on h6 "Preview Ctrl+P" at bounding box center [199, 32] width 56 height 10
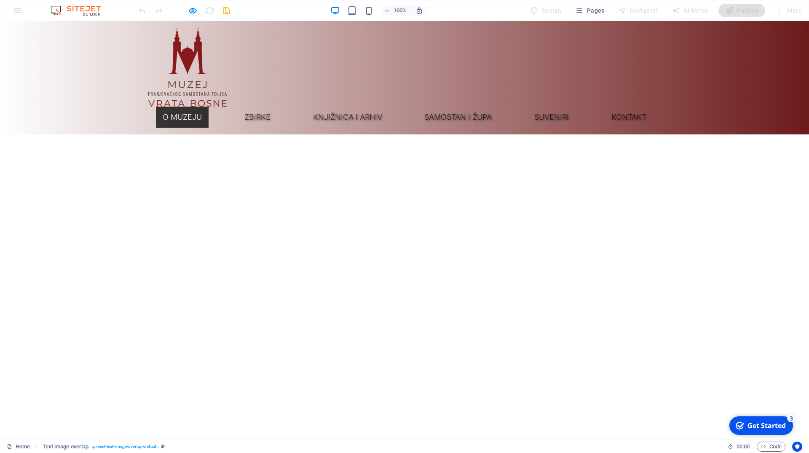
click at [209, 107] on link "O muzeju" at bounding box center [182, 117] width 53 height 21
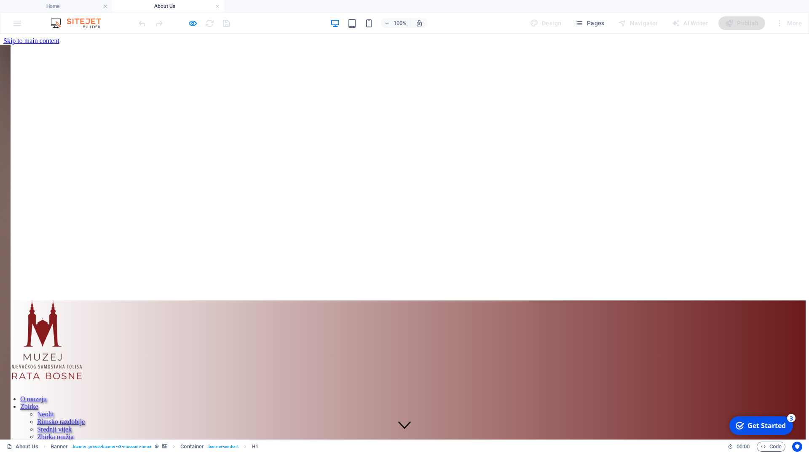
scroll to position [0, 0]
click at [217, 7] on link at bounding box center [217, 7] width 5 height 8
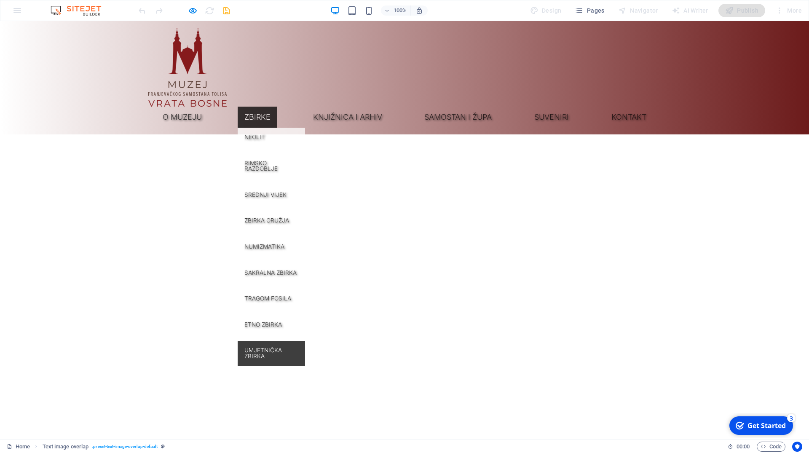
click at [305, 341] on link "Umjetnička zbirka" at bounding box center [271, 353] width 67 height 25
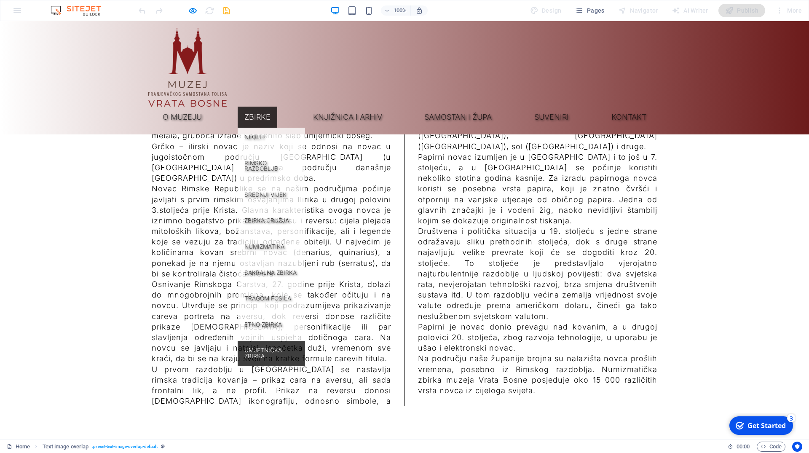
scroll to position [5350, 0]
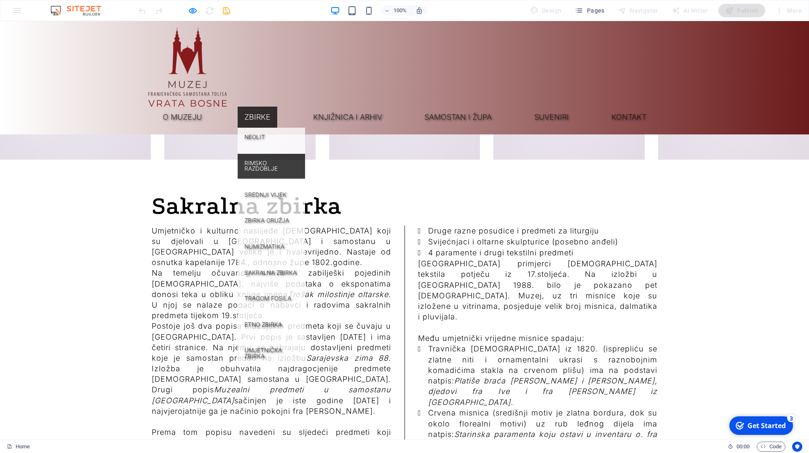
click at [305, 154] on link "Rimsko razdoblje" at bounding box center [271, 166] width 67 height 25
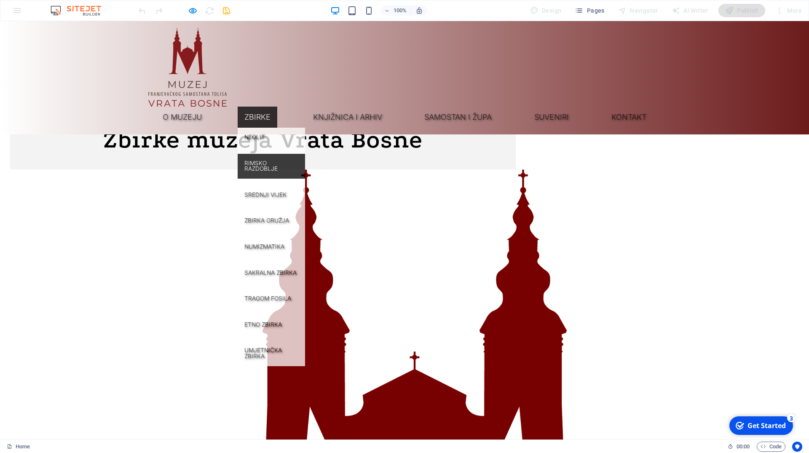
scroll to position [2298, 0]
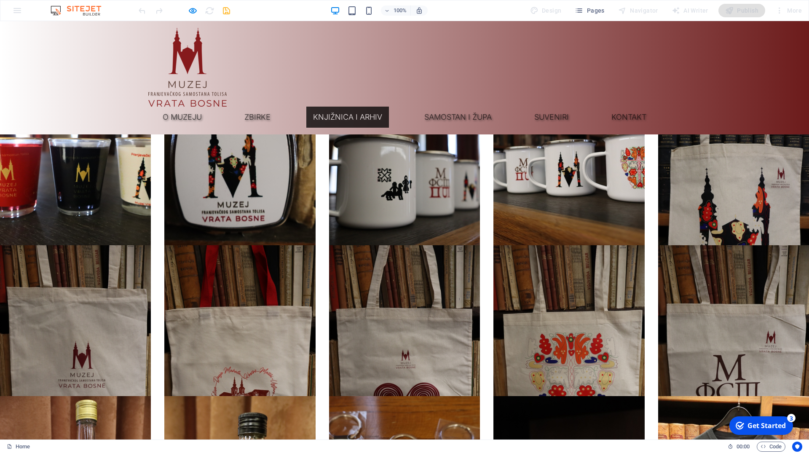
click at [389, 107] on link "Knjižnica i arhiv" at bounding box center [347, 117] width 83 height 21
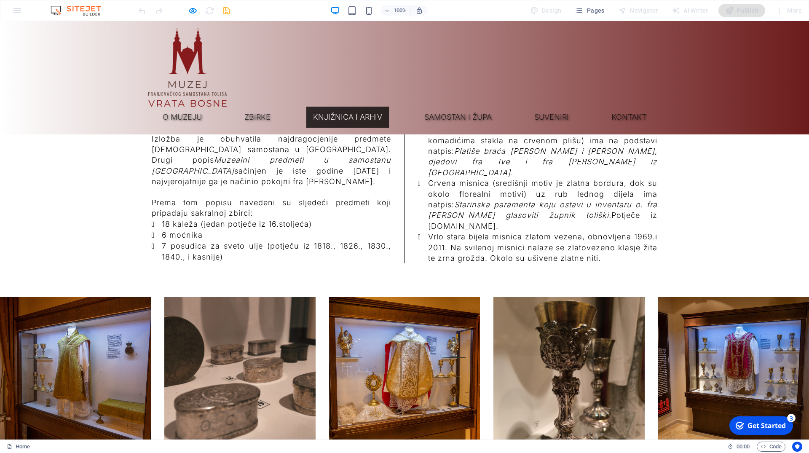
scroll to position [5758, 0]
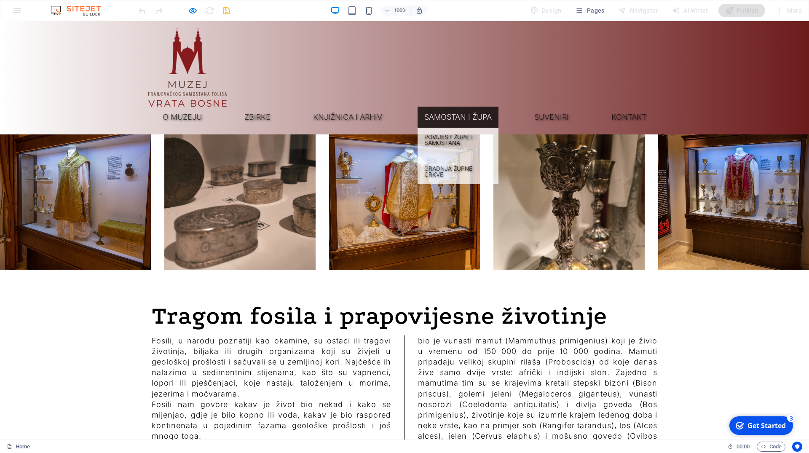
click at [498, 107] on link "Samostan i župa" at bounding box center [458, 117] width 81 height 21
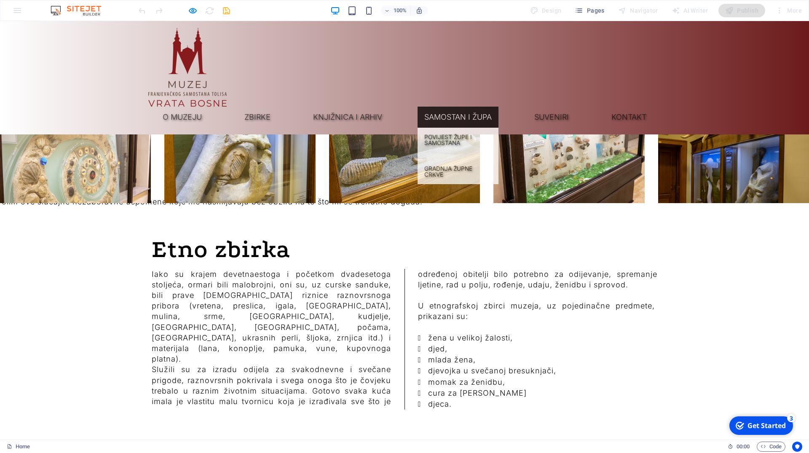
scroll to position [6241, 0]
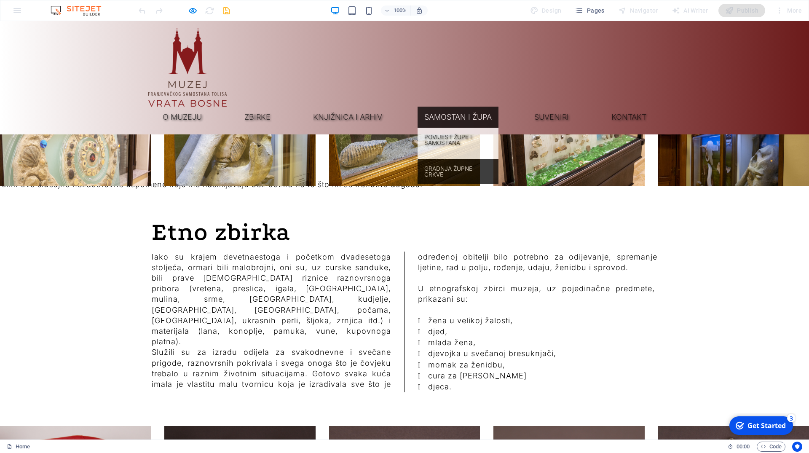
click at [481, 159] on link "Gradnja župne crkve" at bounding box center [458, 171] width 81 height 25
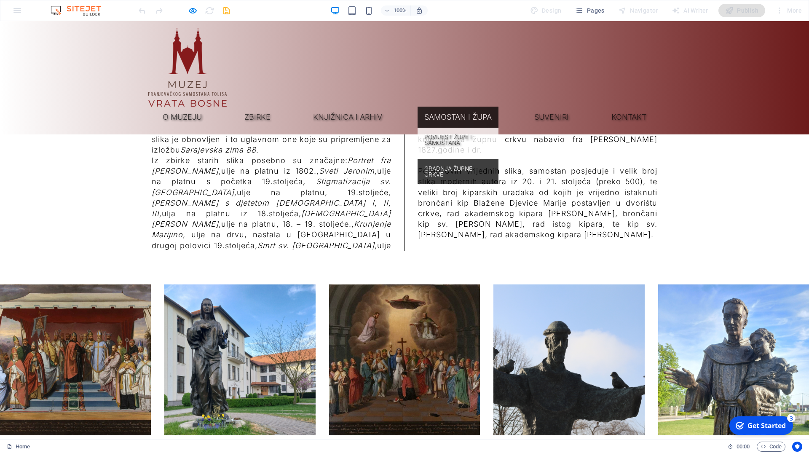
scroll to position [6846, 0]
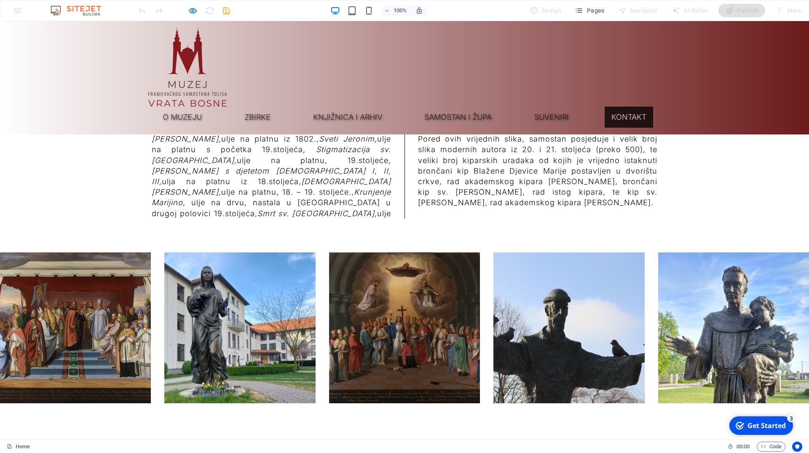
click at [632, 107] on link "Kontakt" at bounding box center [629, 117] width 48 height 21
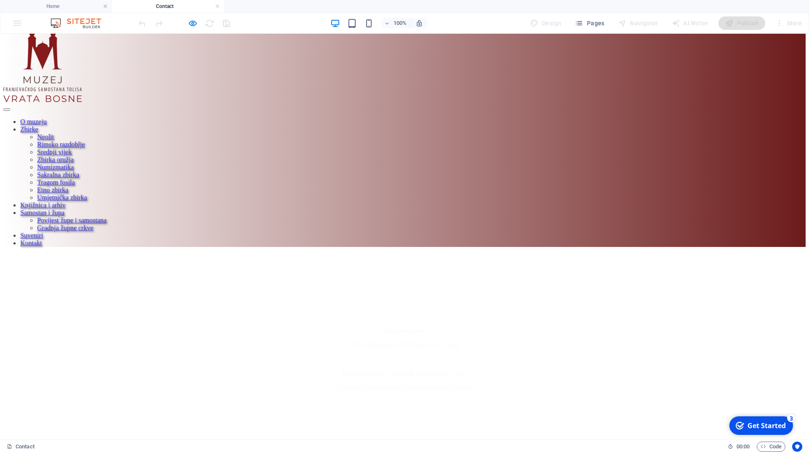
scroll to position [0, 0]
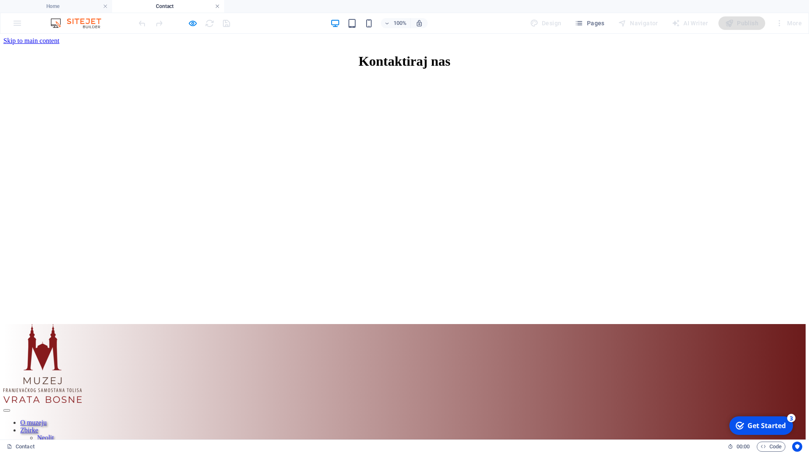
click at [219, 5] on link at bounding box center [217, 7] width 5 height 8
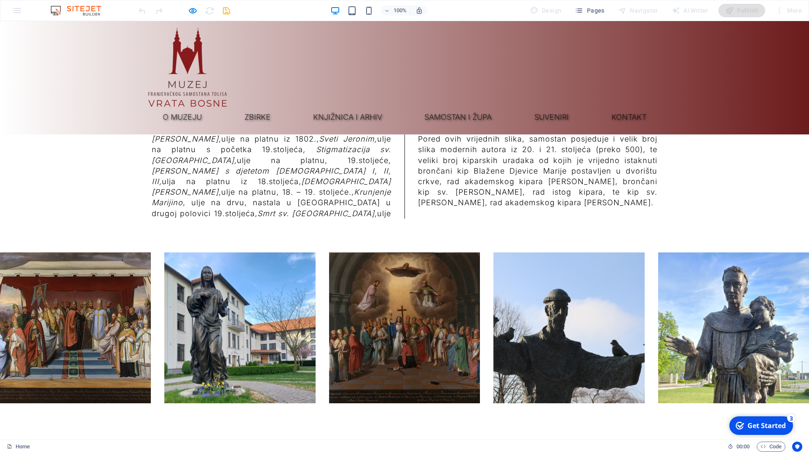
scroll to position [6865, 0]
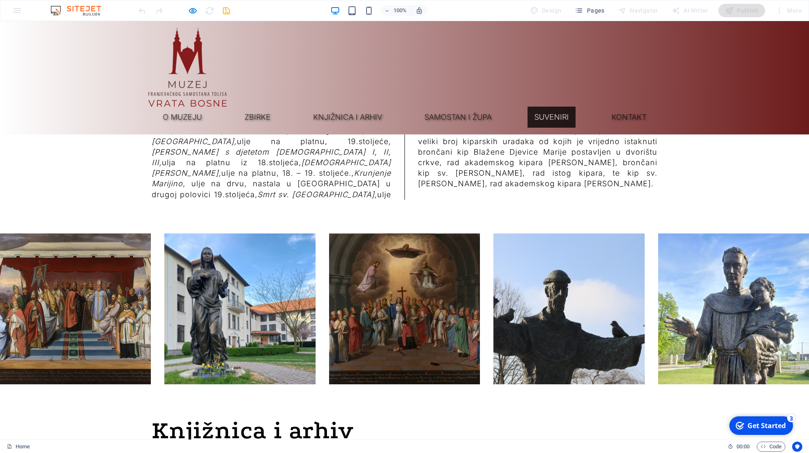
click at [575, 107] on link "Suveniri" at bounding box center [551, 117] width 48 height 21
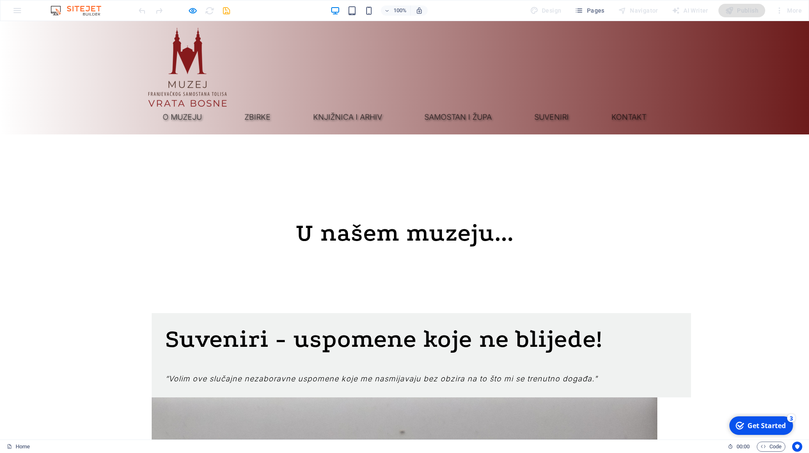
scroll to position [841, 0]
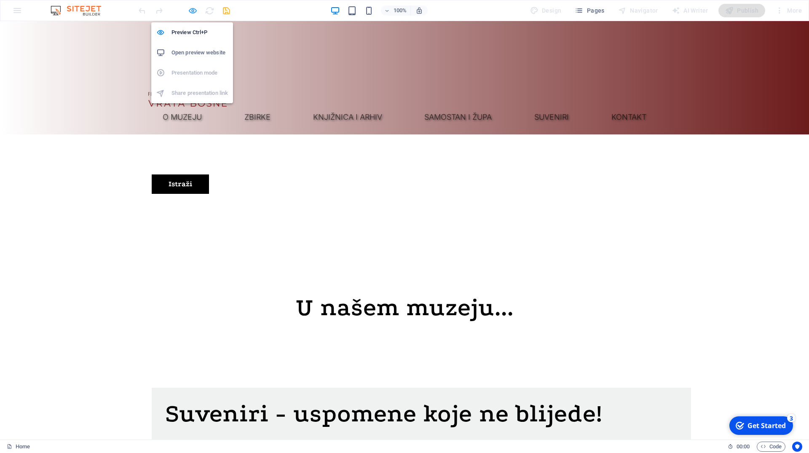
click at [193, 13] on icon "button" at bounding box center [193, 11] width 10 height 10
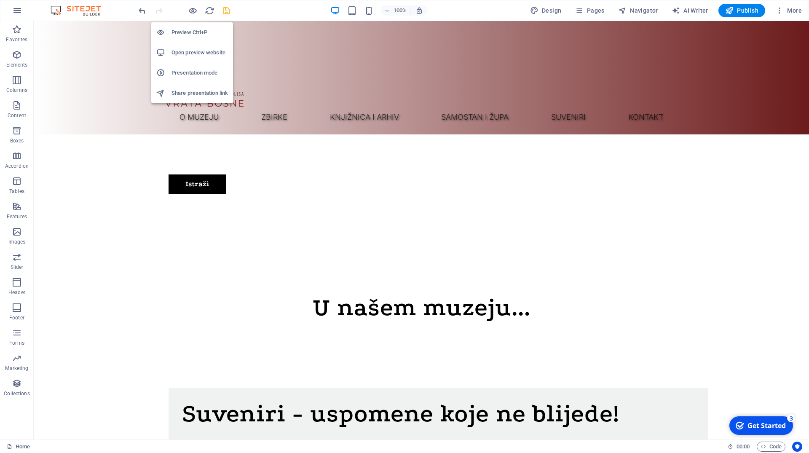
click at [194, 97] on h6 "Share presentation link" at bounding box center [199, 93] width 56 height 10
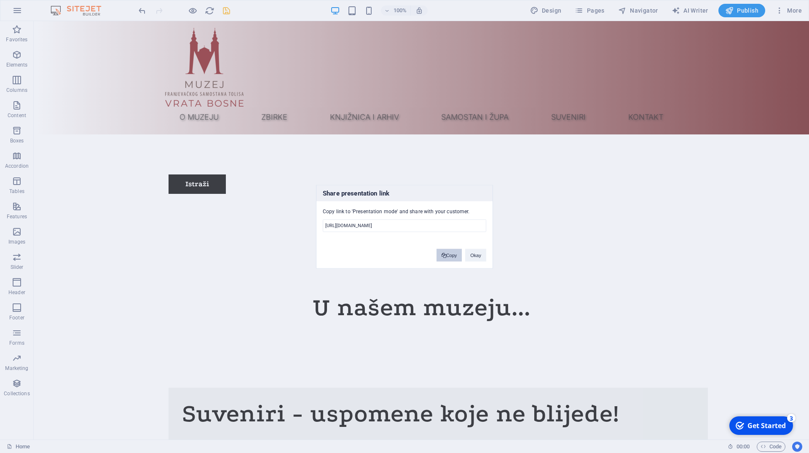
click at [454, 255] on button "Copy" at bounding box center [449, 255] width 26 height 13
click at [698, 77] on div "Share presentation link Copy link to 'Presentation mode' and share with your cu…" at bounding box center [404, 226] width 809 height 453
click at [481, 258] on button "Okay" at bounding box center [475, 255] width 21 height 13
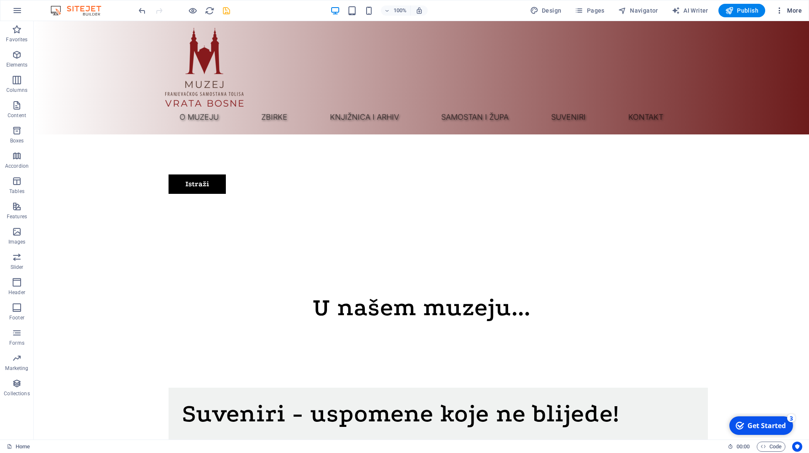
click at [789, 9] on span "More" at bounding box center [788, 10] width 27 height 8
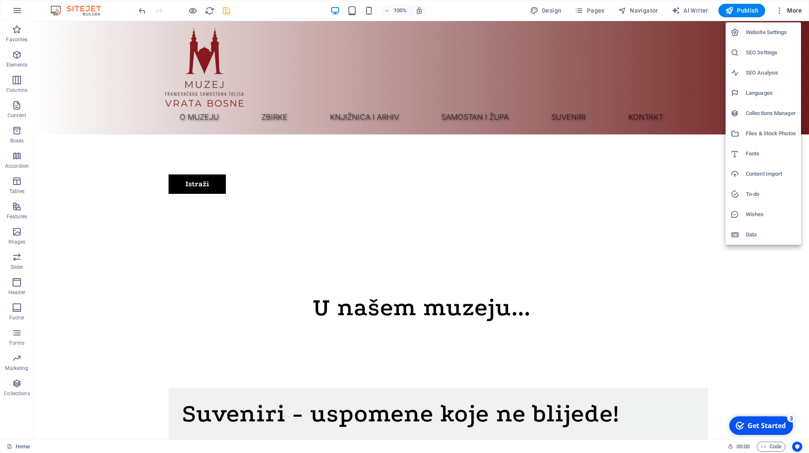
click at [780, 11] on div at bounding box center [404, 226] width 809 height 453
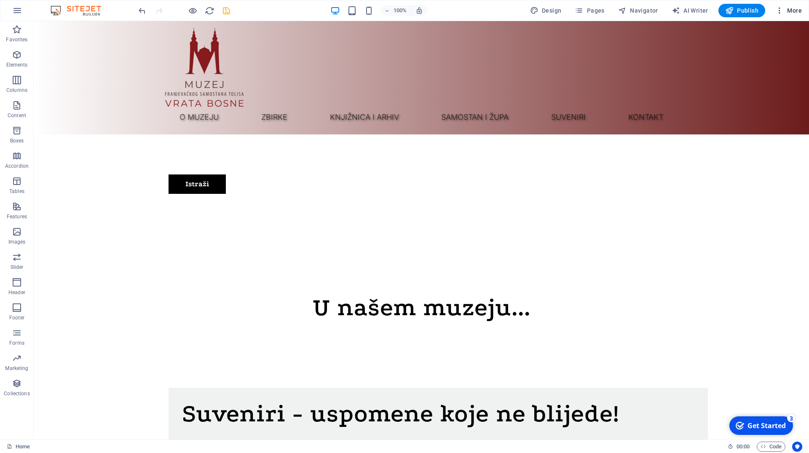
click at [780, 13] on icon "button" at bounding box center [779, 10] width 8 height 8
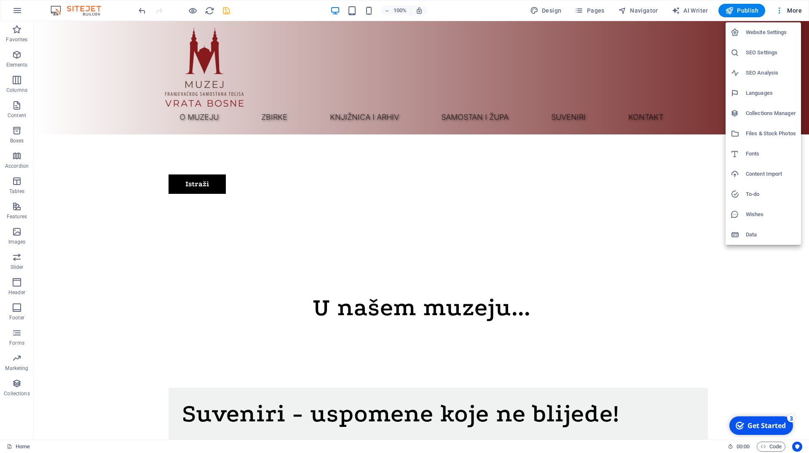
click at [605, 95] on div at bounding box center [404, 226] width 809 height 453
